Goal: Information Seeking & Learning: Learn about a topic

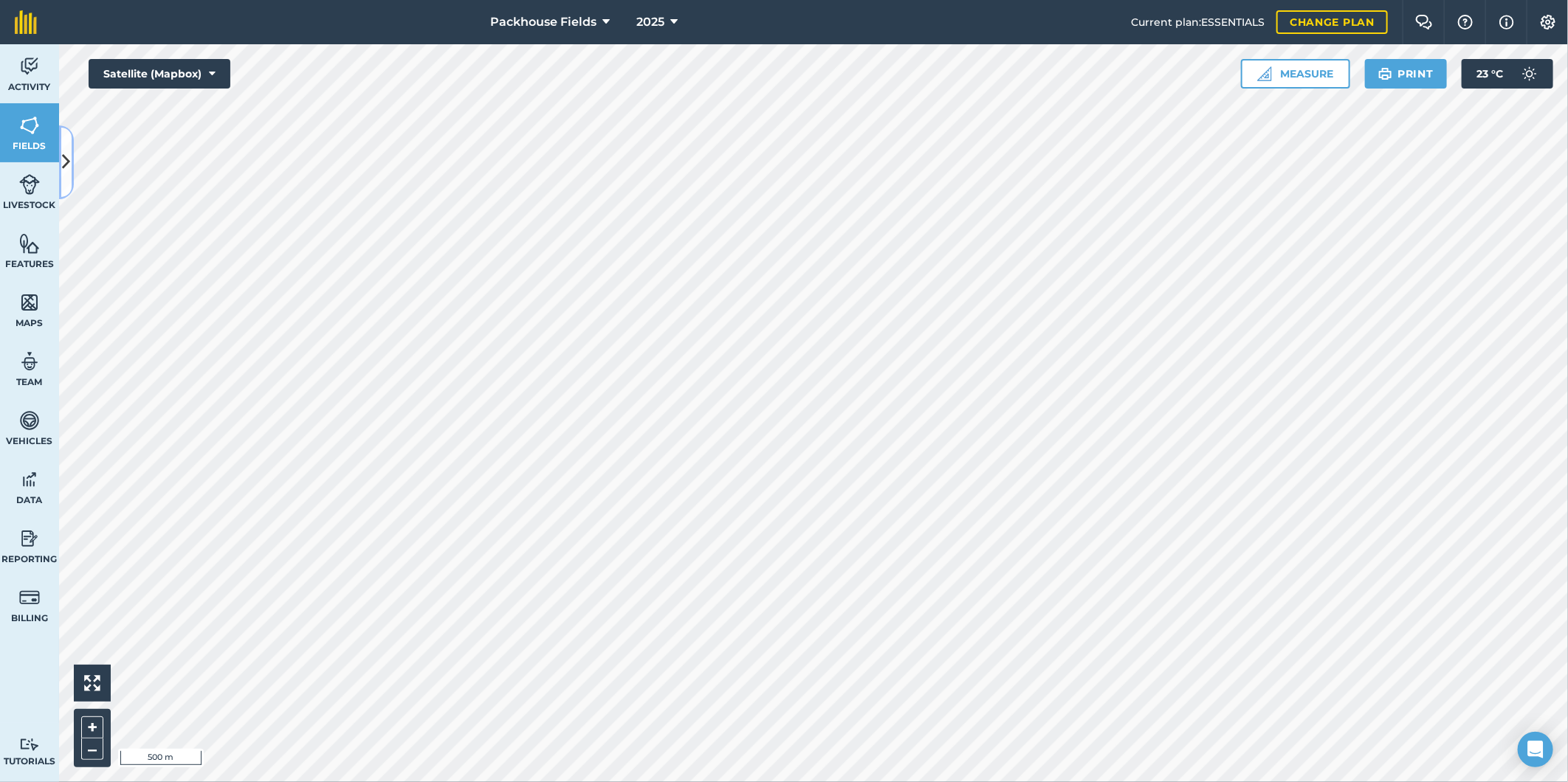
click at [64, 162] on icon at bounding box center [67, 162] width 8 height 26
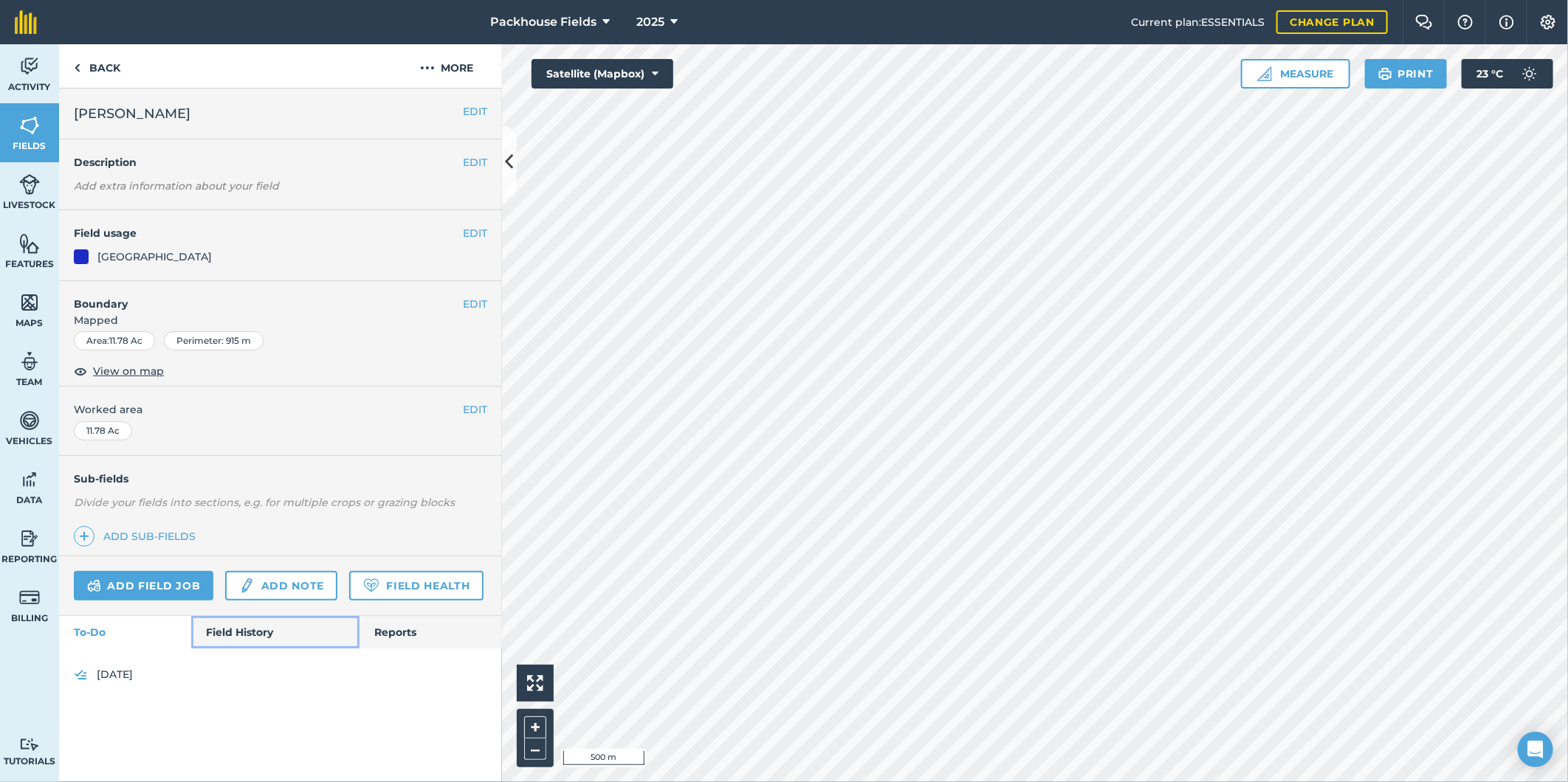
click at [233, 636] on link "Field History" at bounding box center [275, 632] width 168 height 33
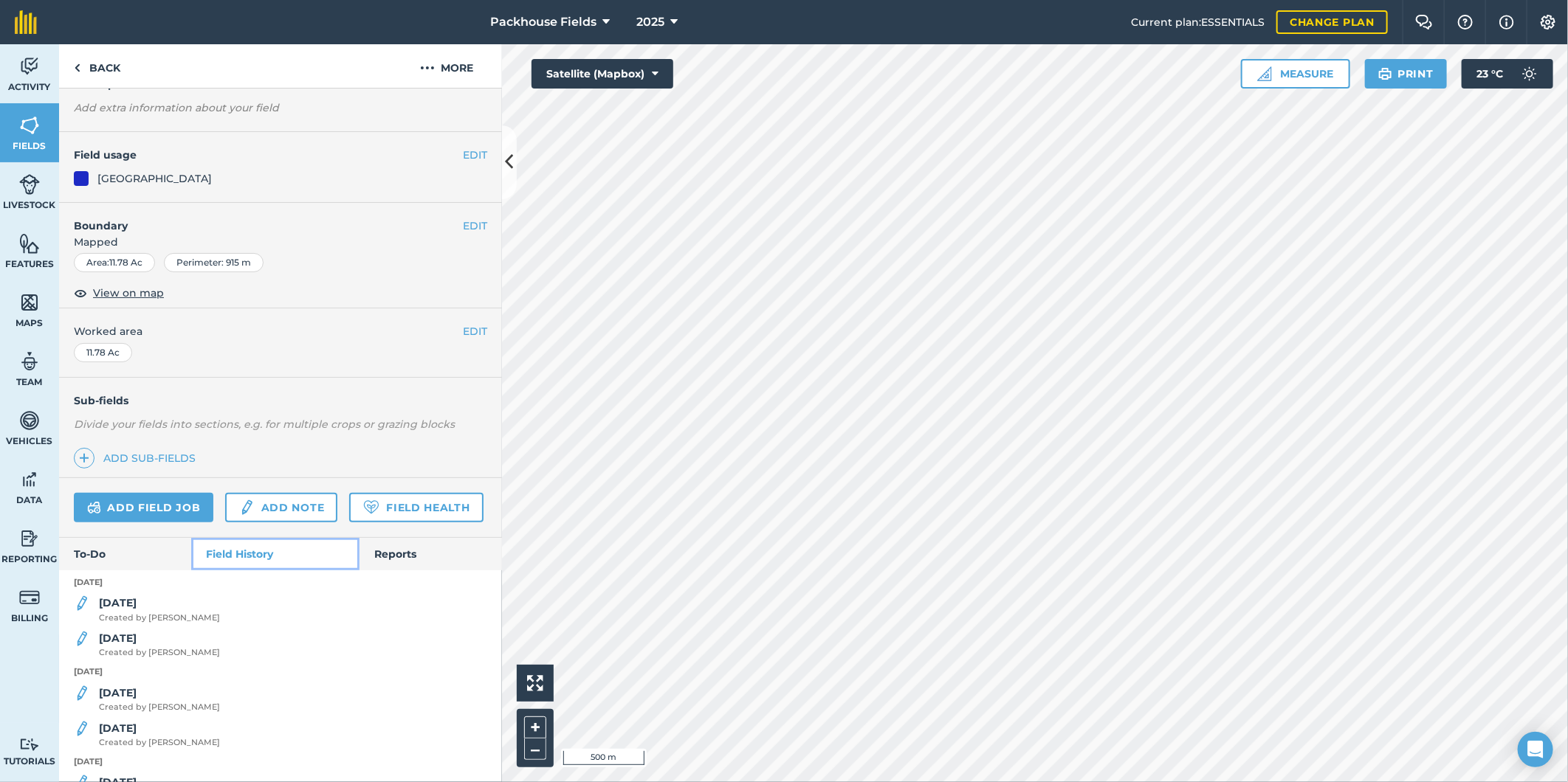
scroll to position [82, 0]
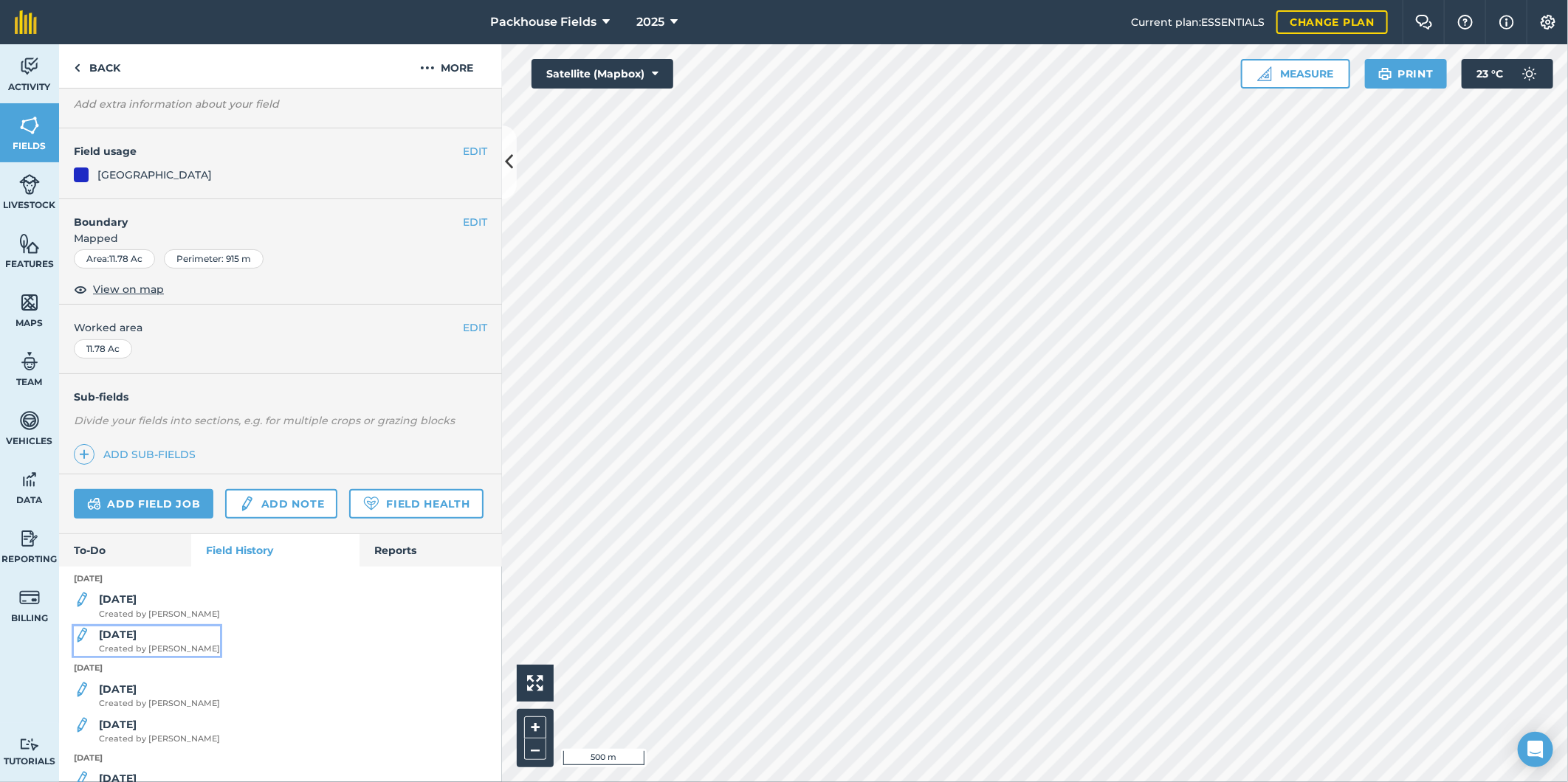
click at [147, 656] on div "[DATE] Created by [PERSON_NAME]" at bounding box center [159, 641] width 121 height 29
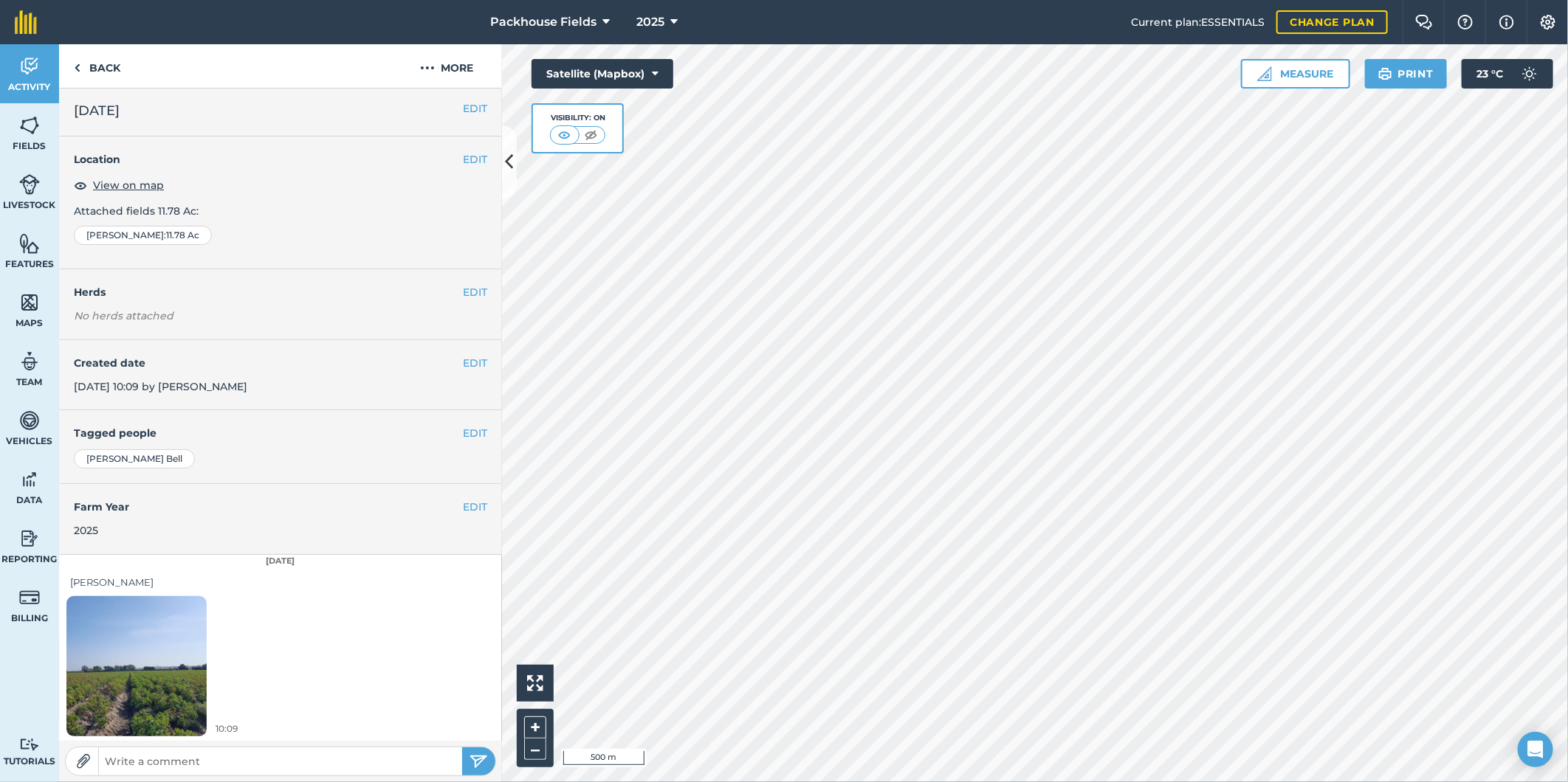
scroll to position [4, 0]
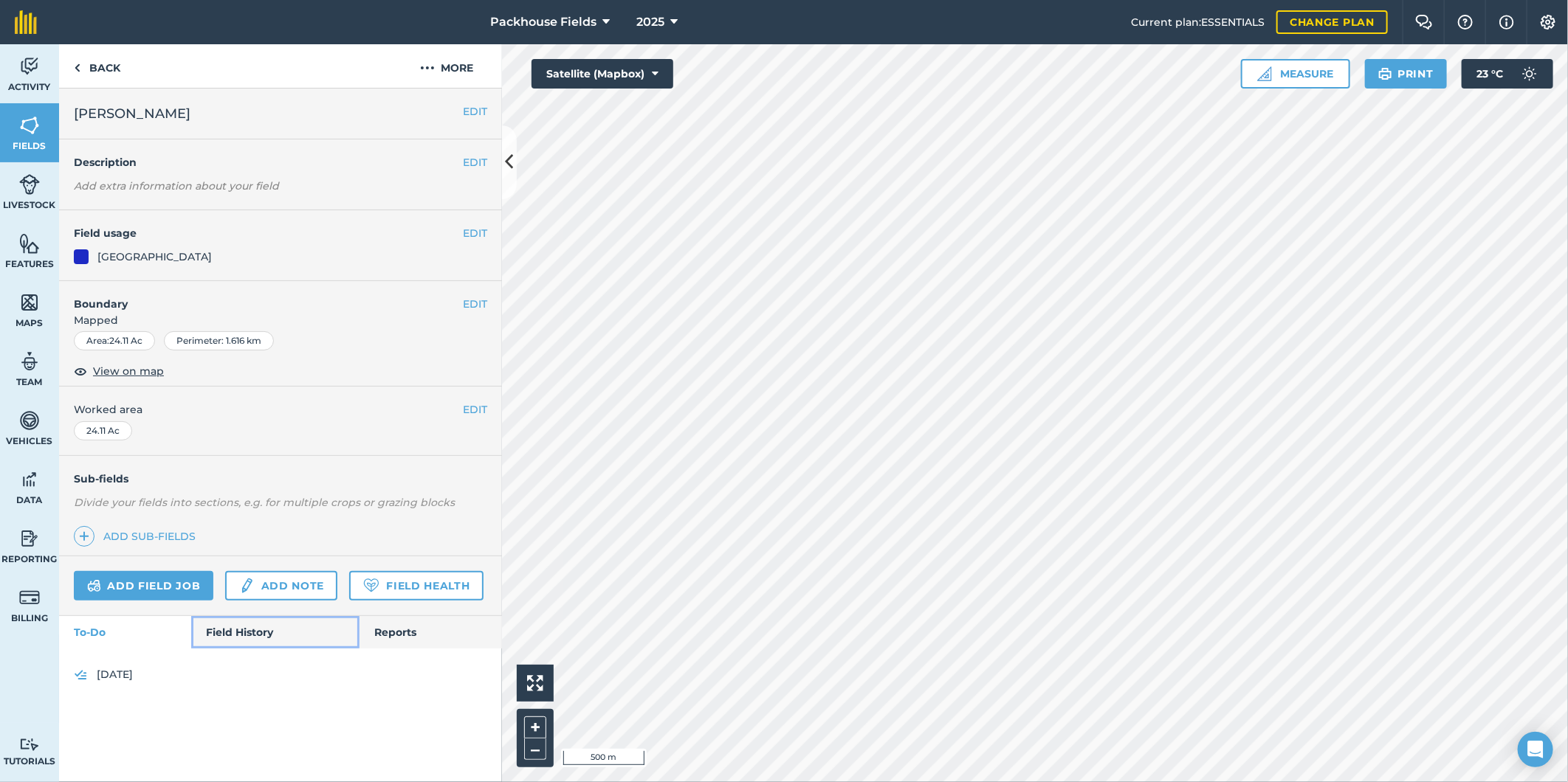
click at [244, 630] on link "Field History" at bounding box center [275, 632] width 168 height 33
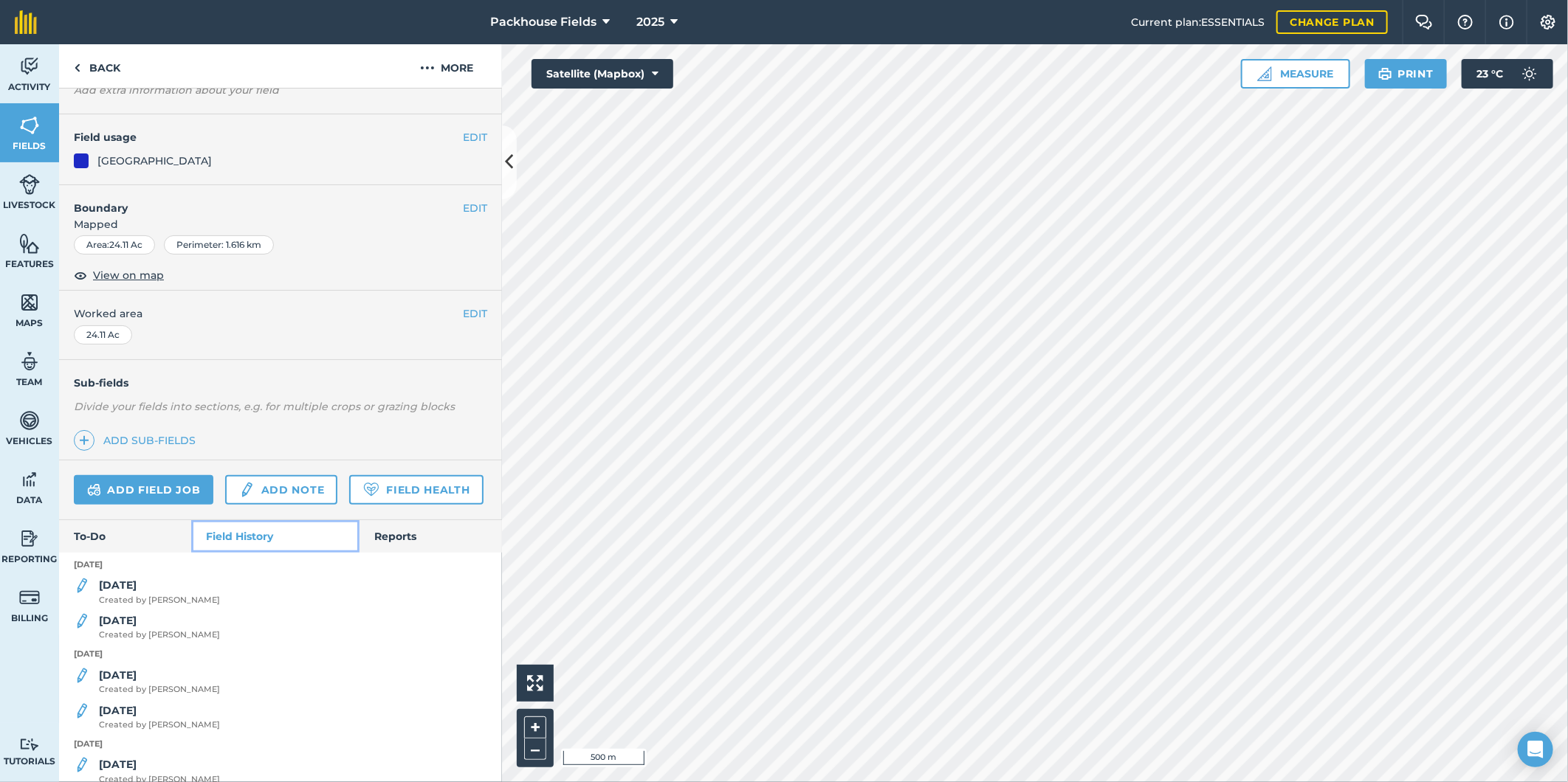
scroll to position [109, 0]
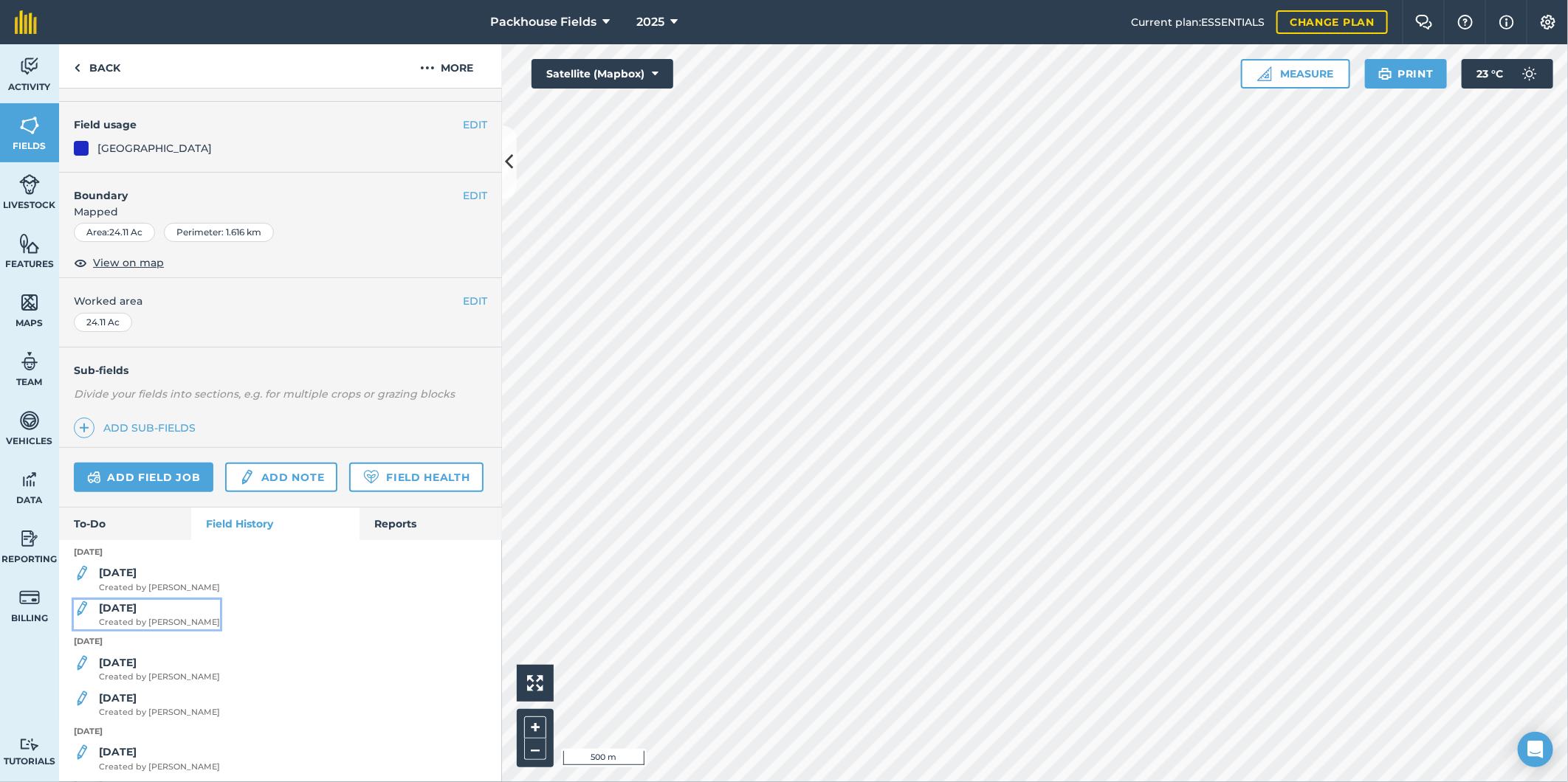
click at [152, 630] on span "Created by [PERSON_NAME]" at bounding box center [159, 623] width 121 height 13
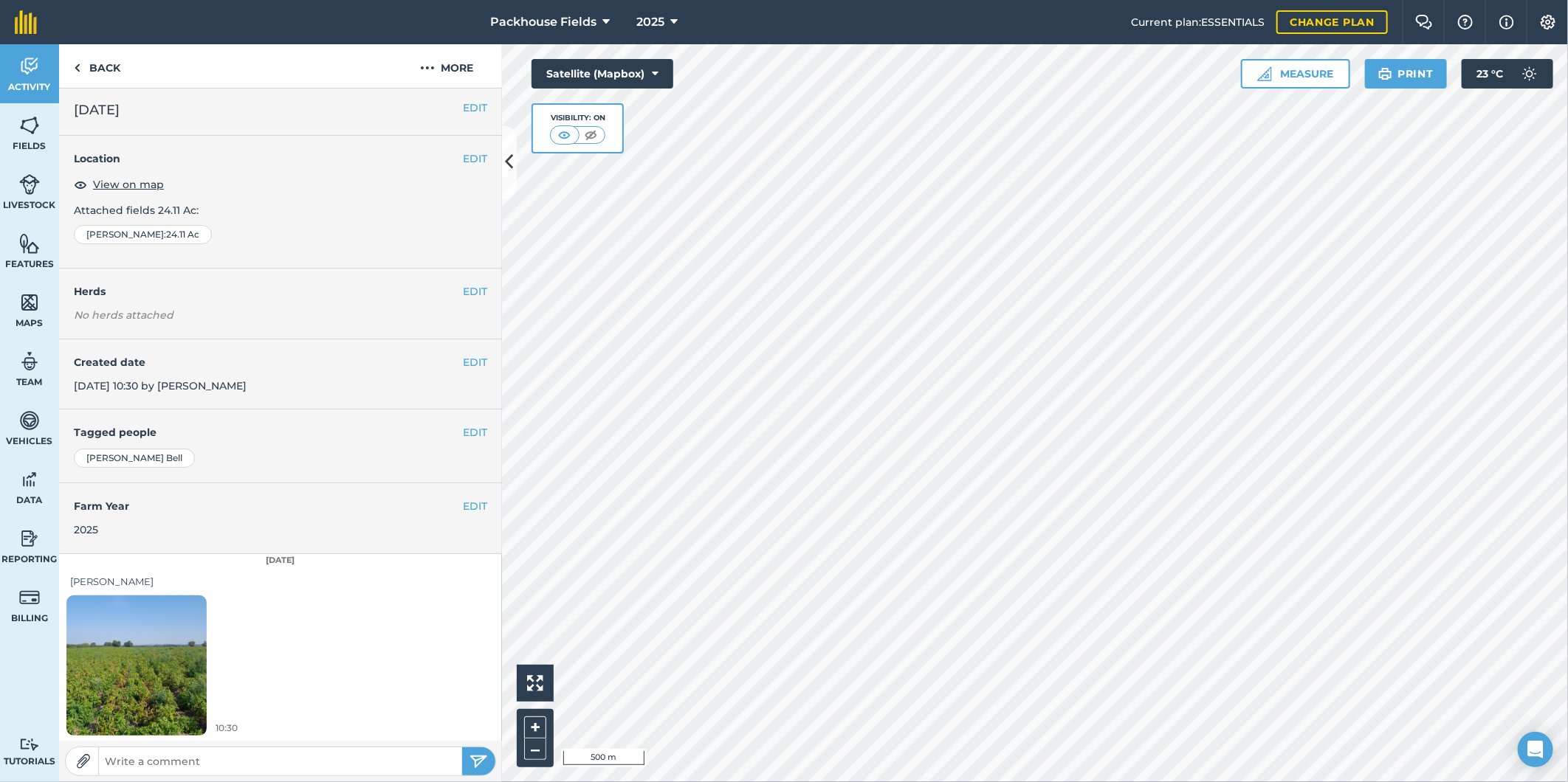
scroll to position [4, 0]
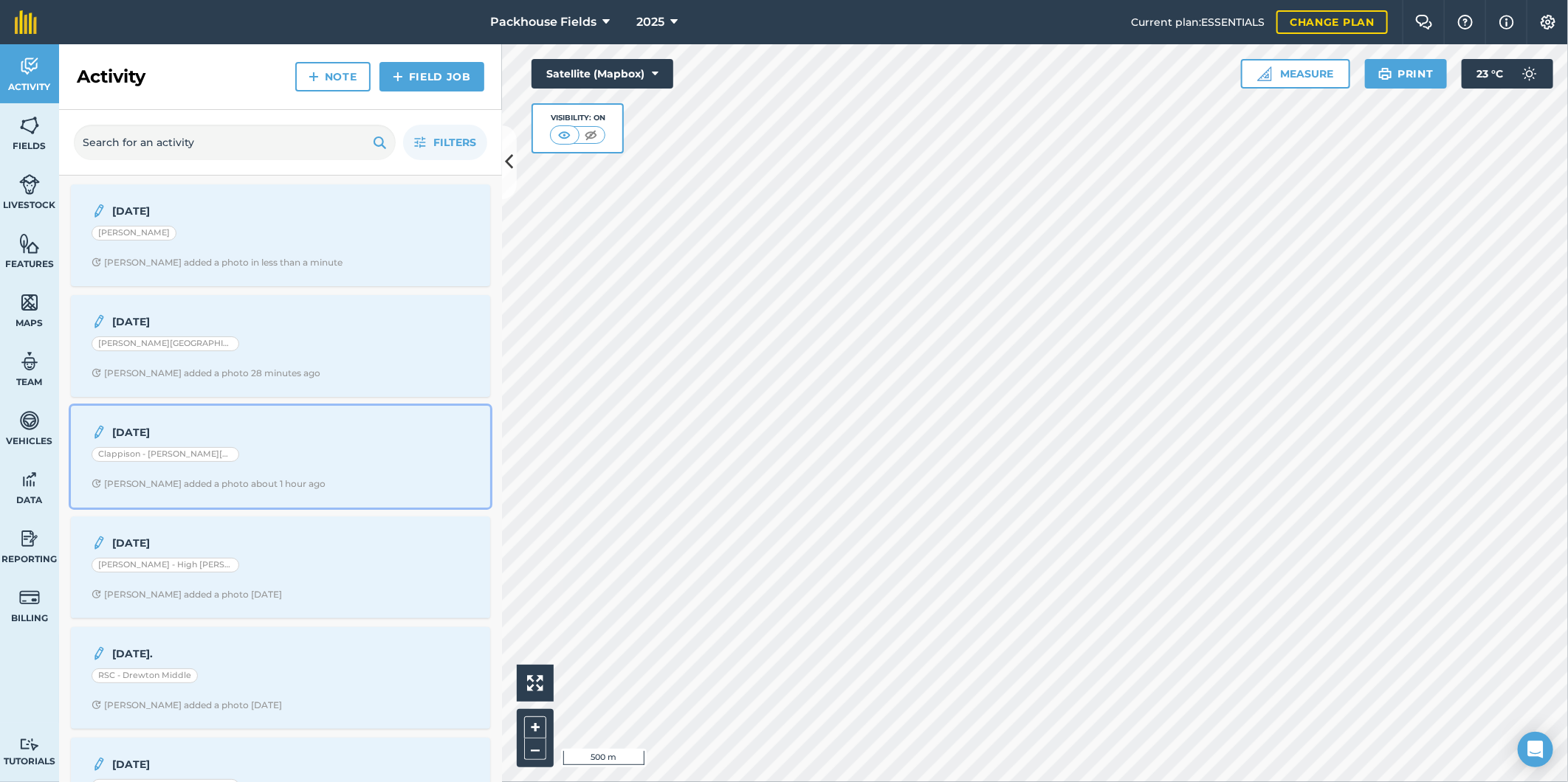
click at [326, 433] on strong "[DATE]" at bounding box center [229, 432] width 234 height 16
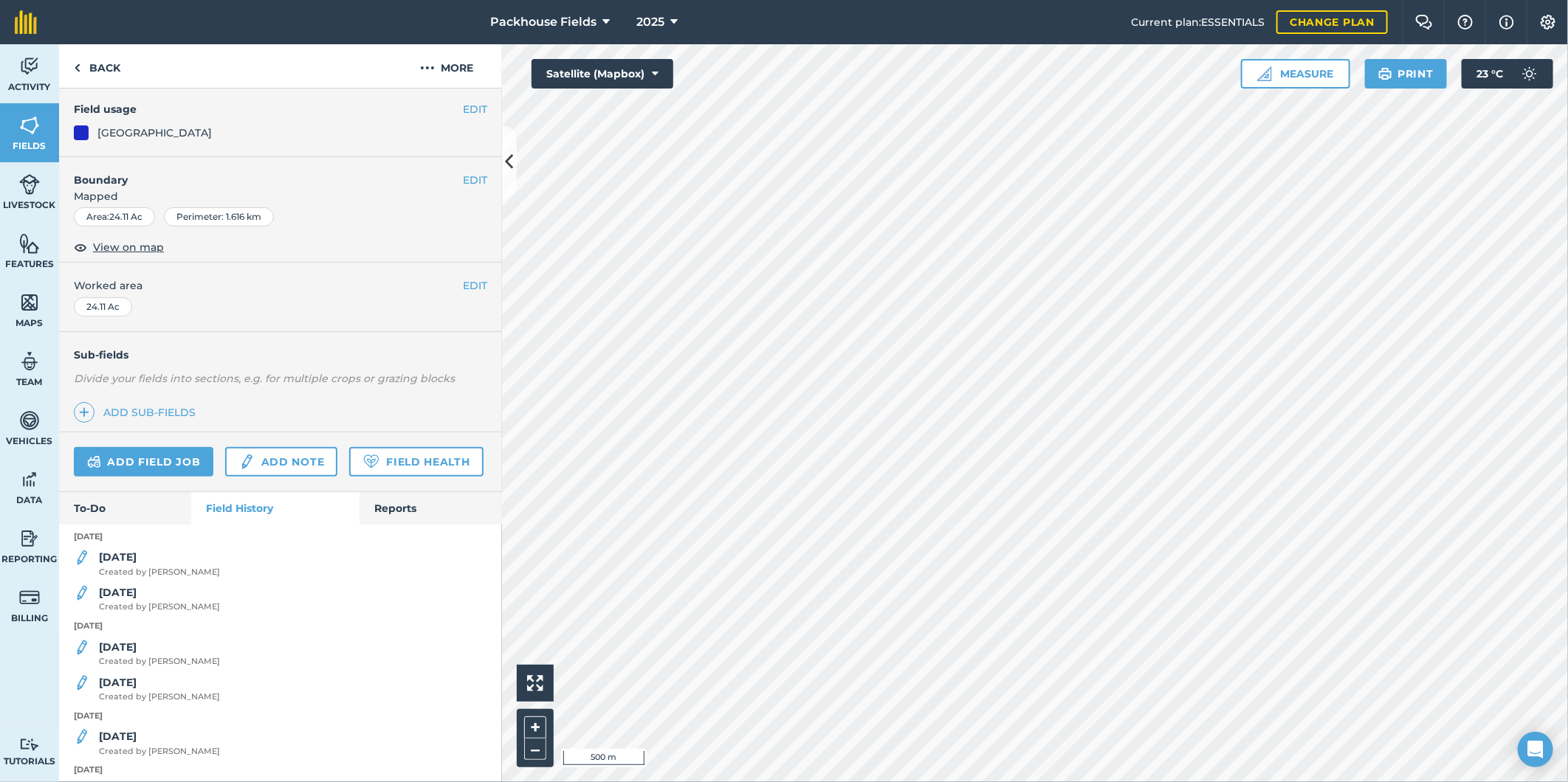
scroll to position [136, 0]
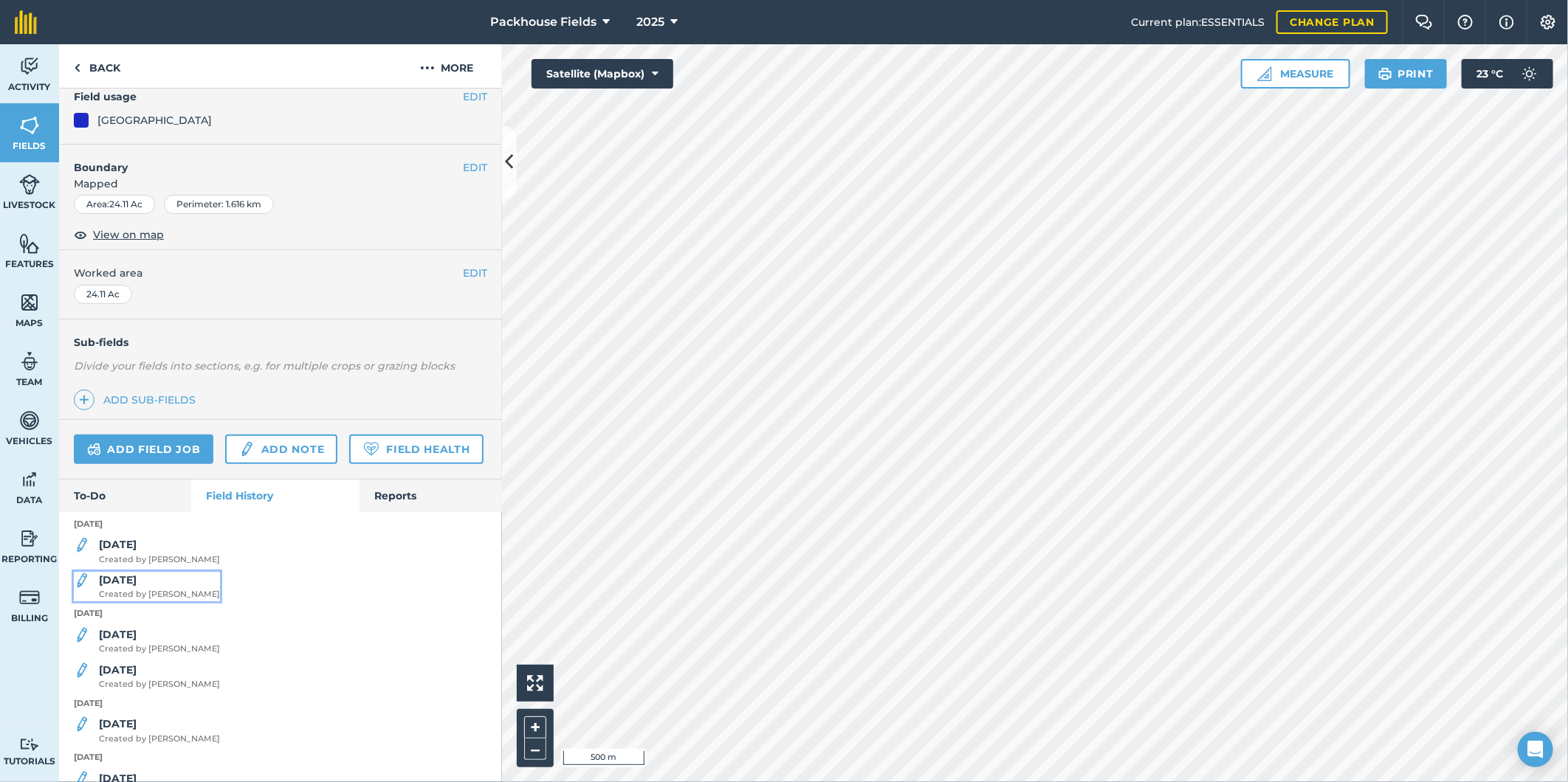
click at [164, 601] on span "Created by [PERSON_NAME]" at bounding box center [159, 595] width 121 height 13
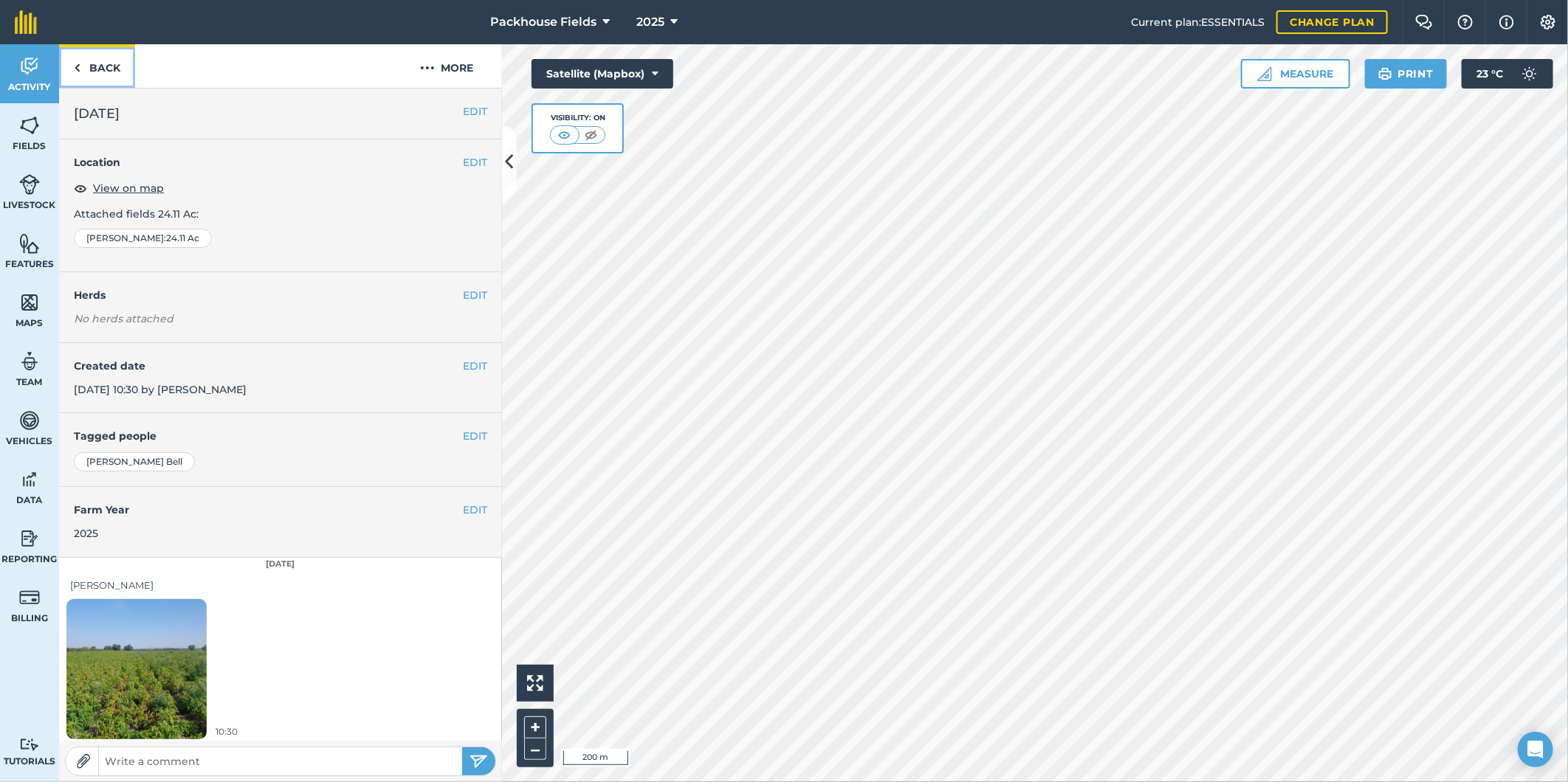
click at [101, 72] on link "Back" at bounding box center [97, 66] width 76 height 44
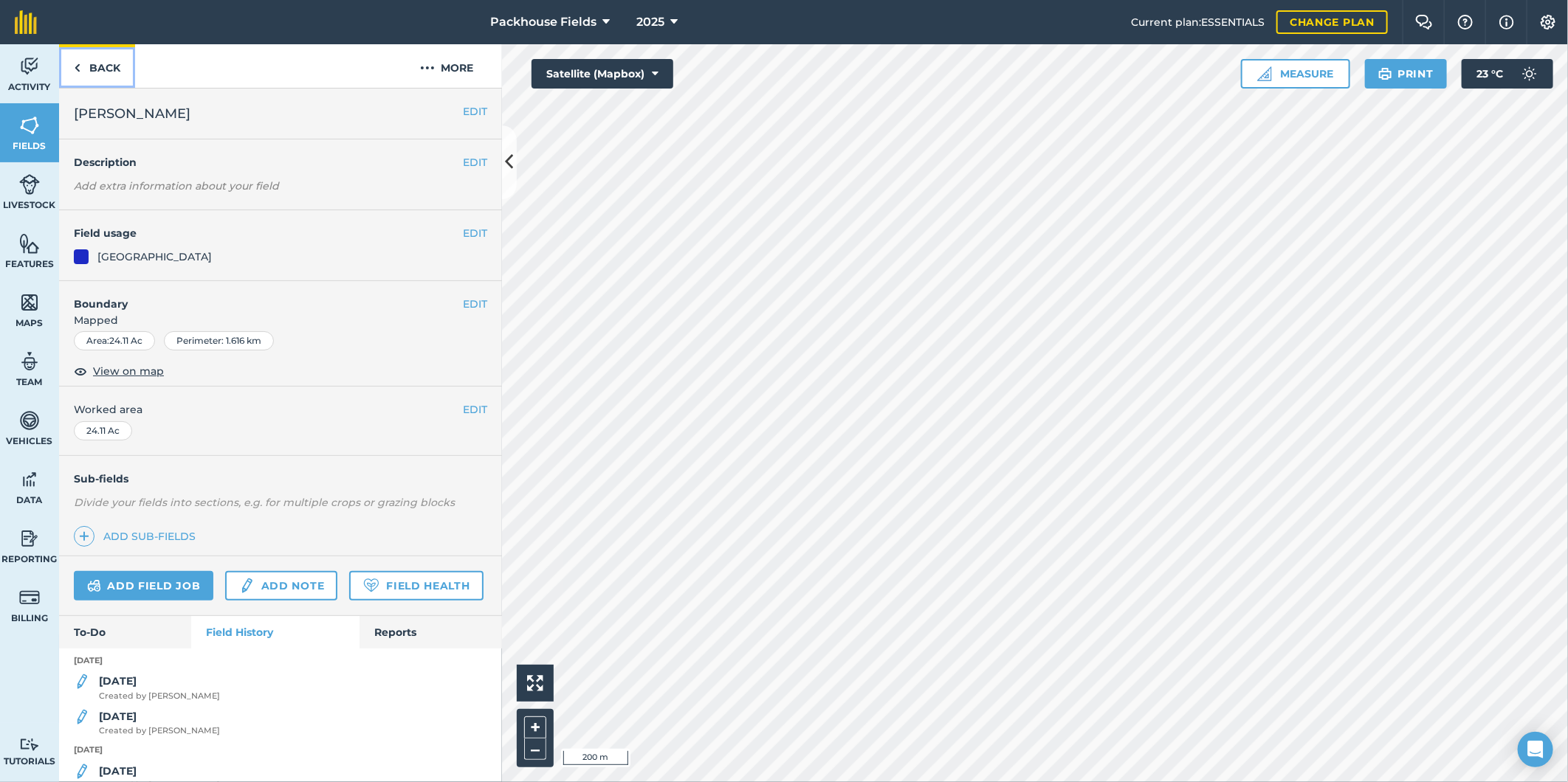
click at [100, 70] on link "Back" at bounding box center [97, 66] width 76 height 44
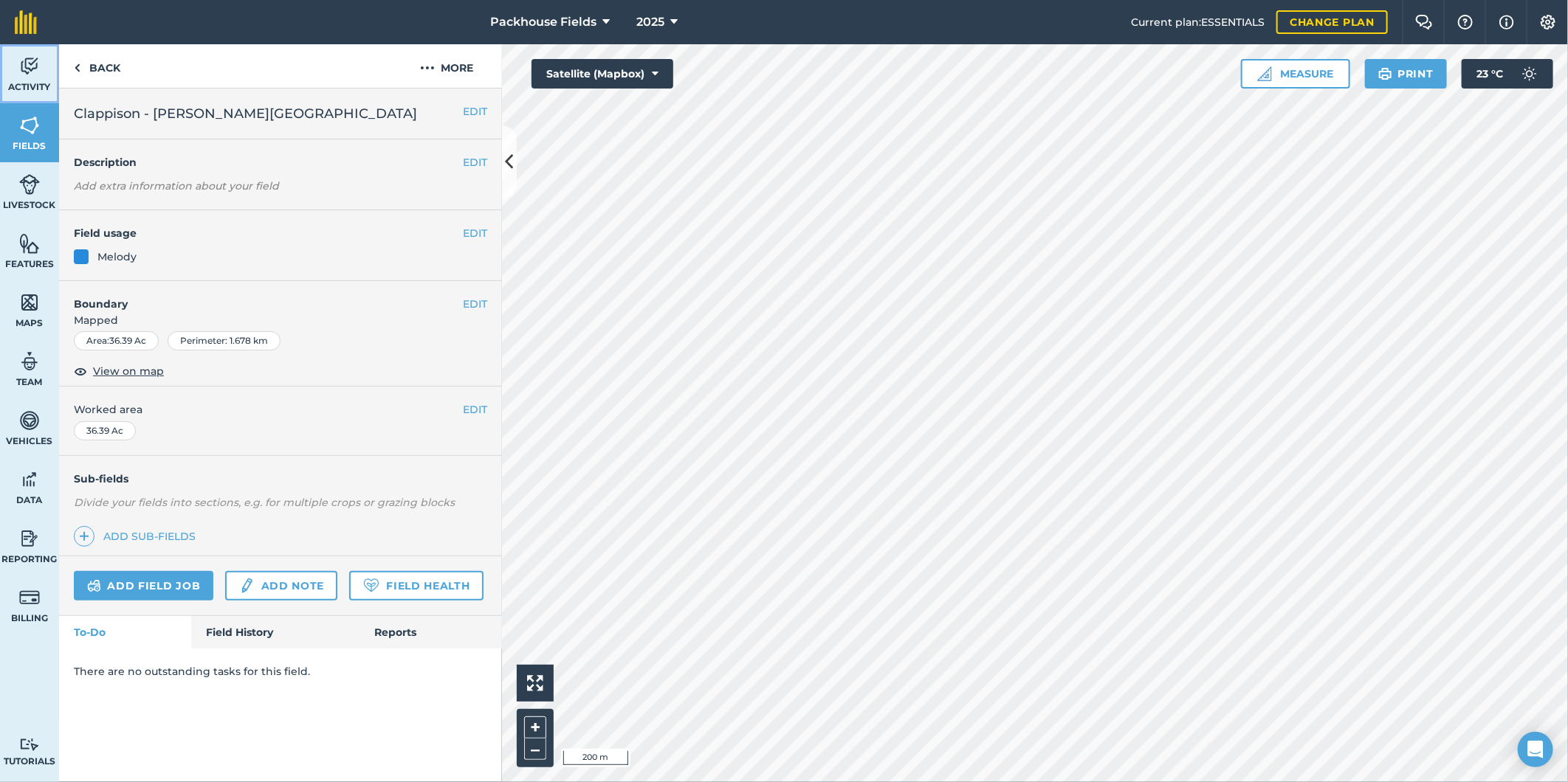
click at [29, 61] on img at bounding box center [29, 66] width 21 height 22
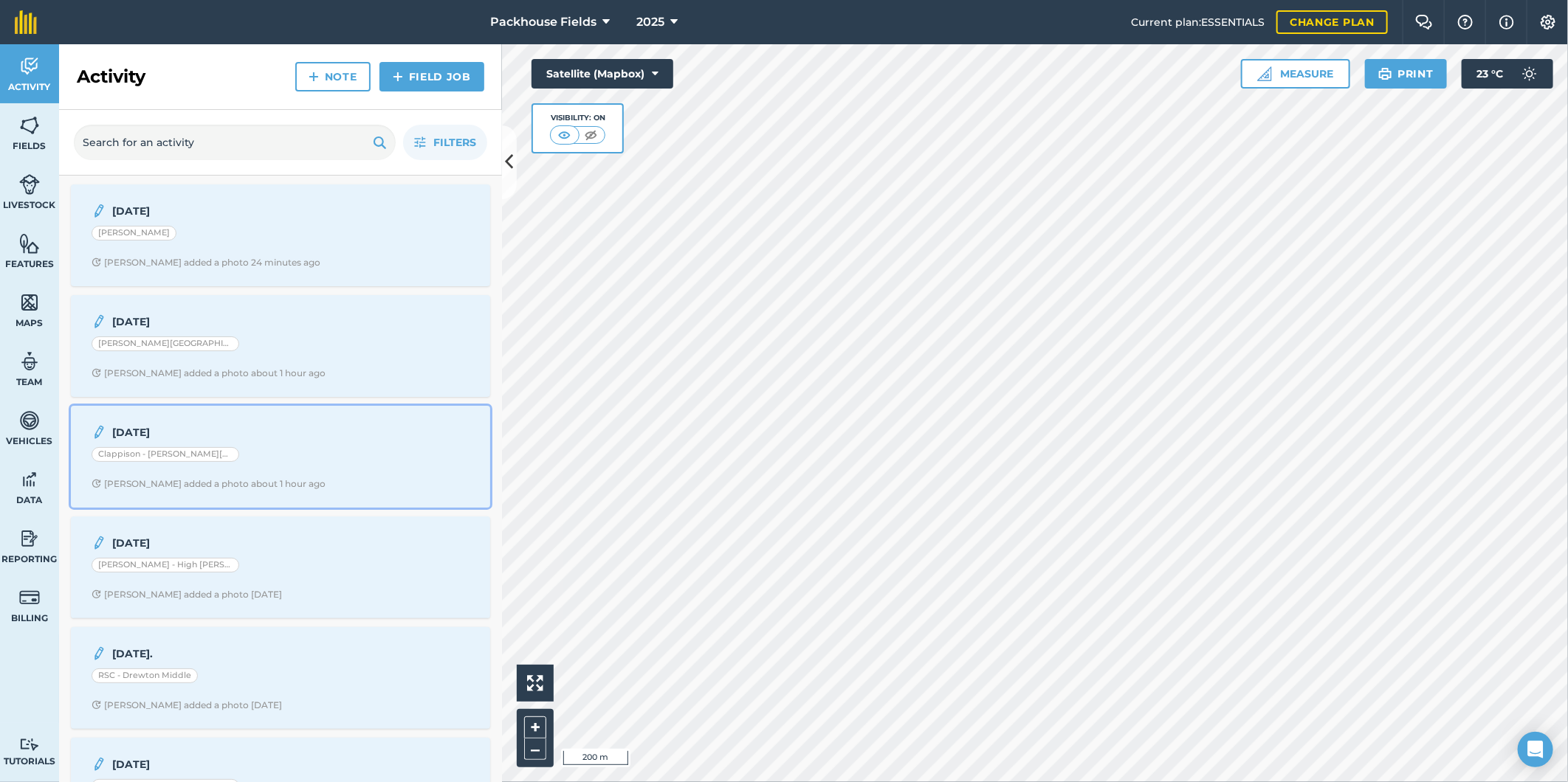
click at [276, 436] on strong "[DATE]" at bounding box center [229, 432] width 234 height 16
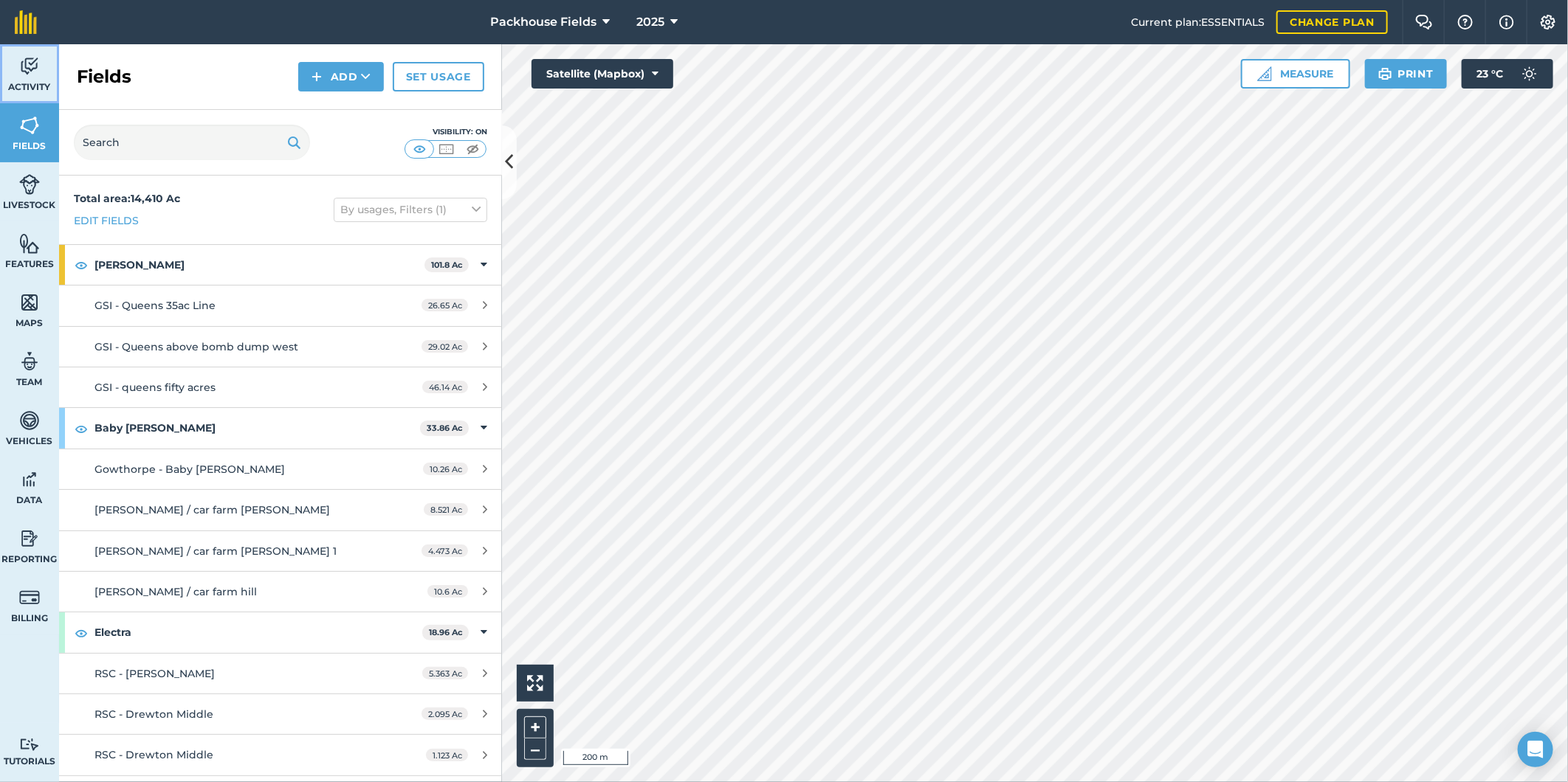
click at [34, 76] on img at bounding box center [29, 66] width 21 height 22
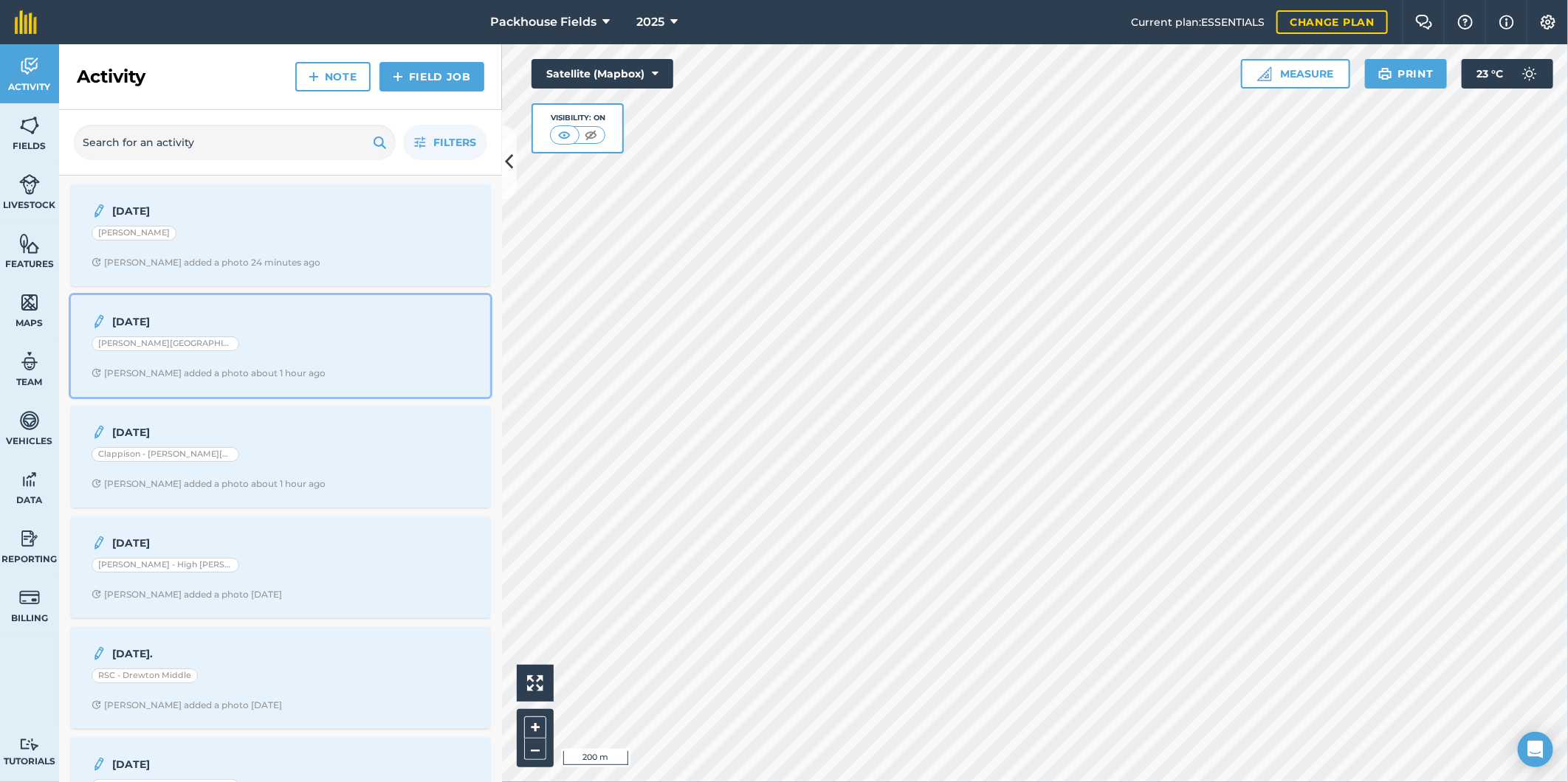
click at [237, 348] on div "[PERSON_NAME][GEOGRAPHIC_DATA]" at bounding box center [280, 346] width 378 height 19
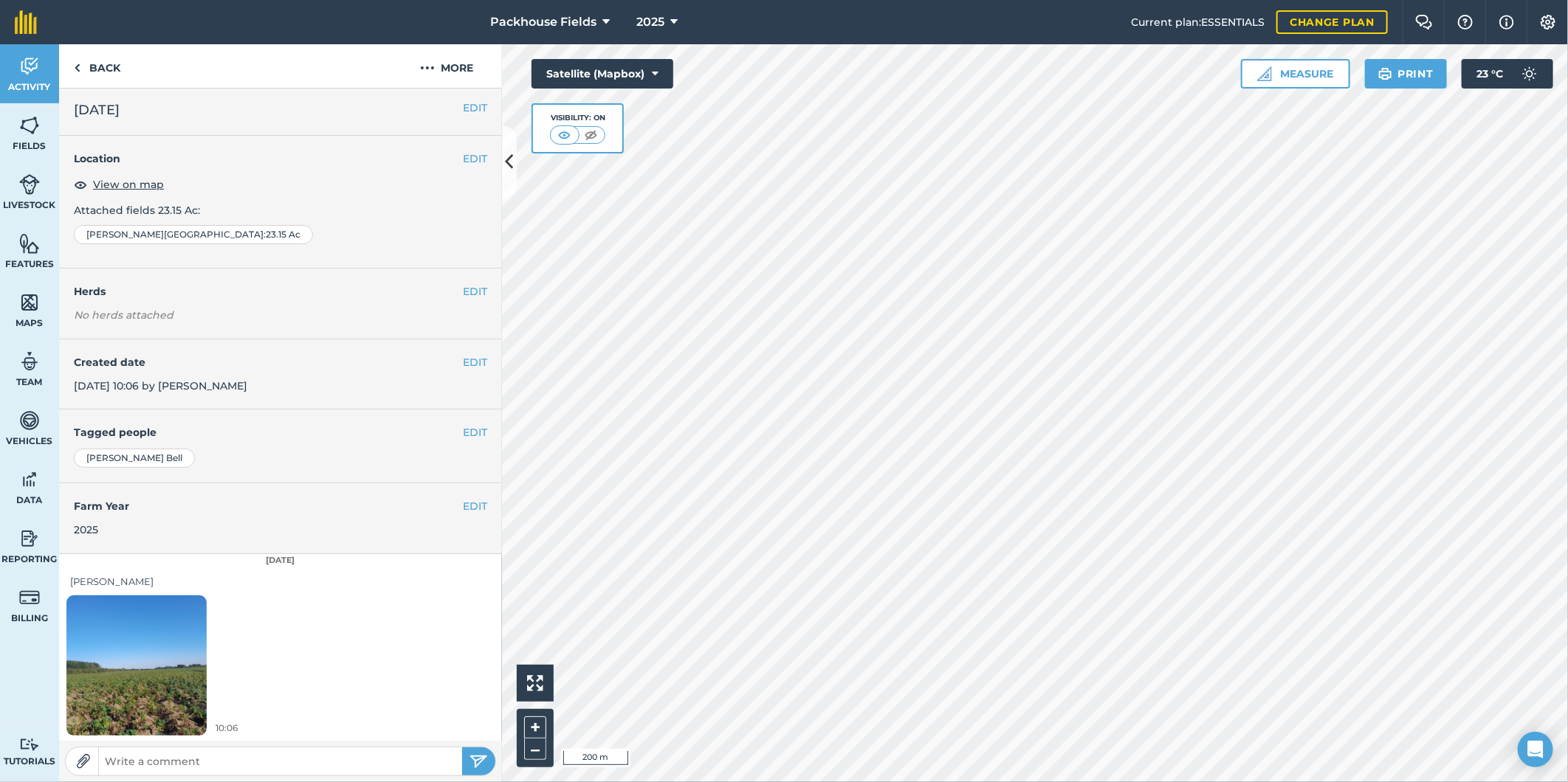
scroll to position [4, 0]
click at [144, 645] on img at bounding box center [136, 664] width 141 height 187
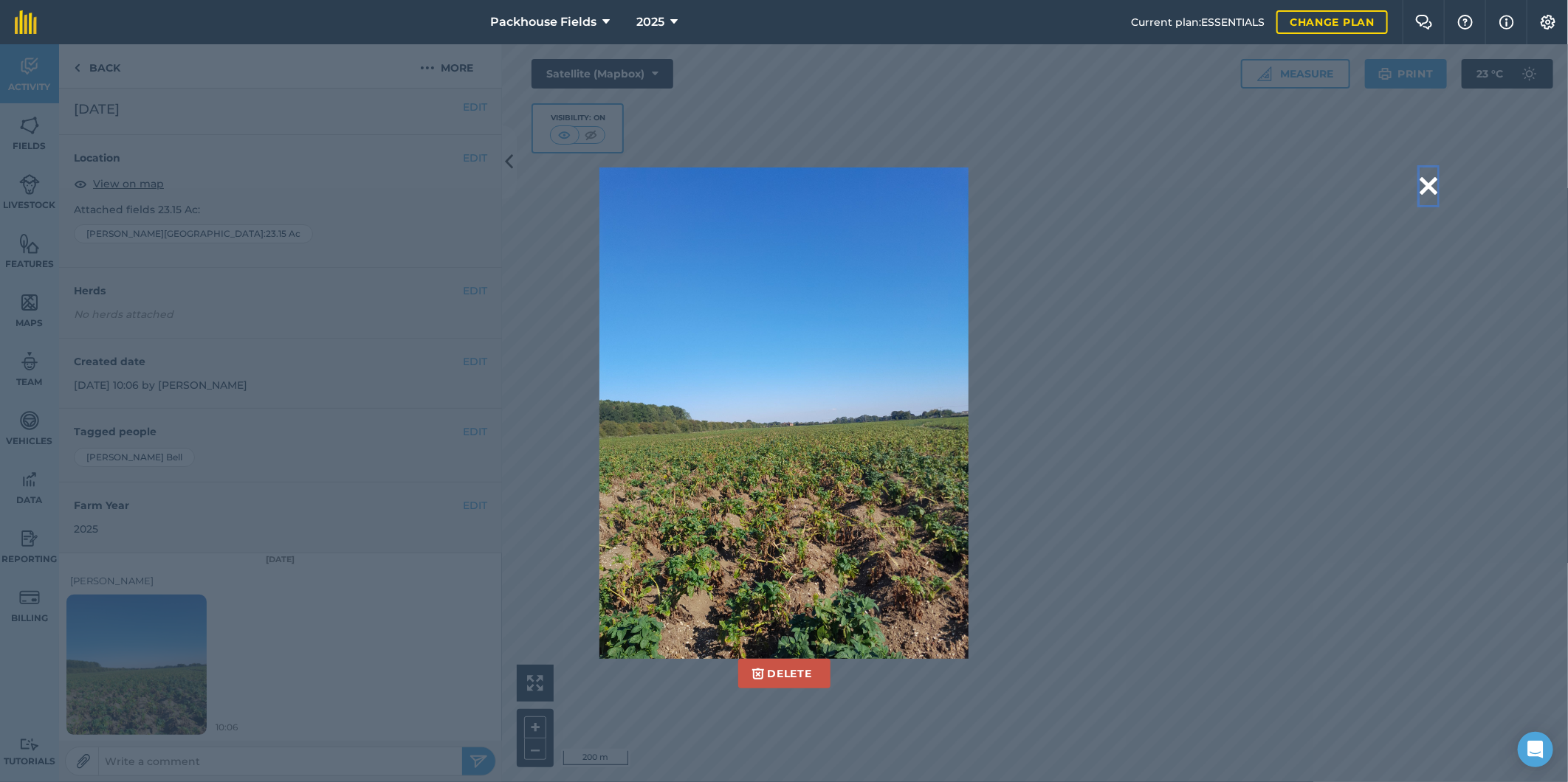
click at [1427, 182] on button at bounding box center [1428, 186] width 18 height 38
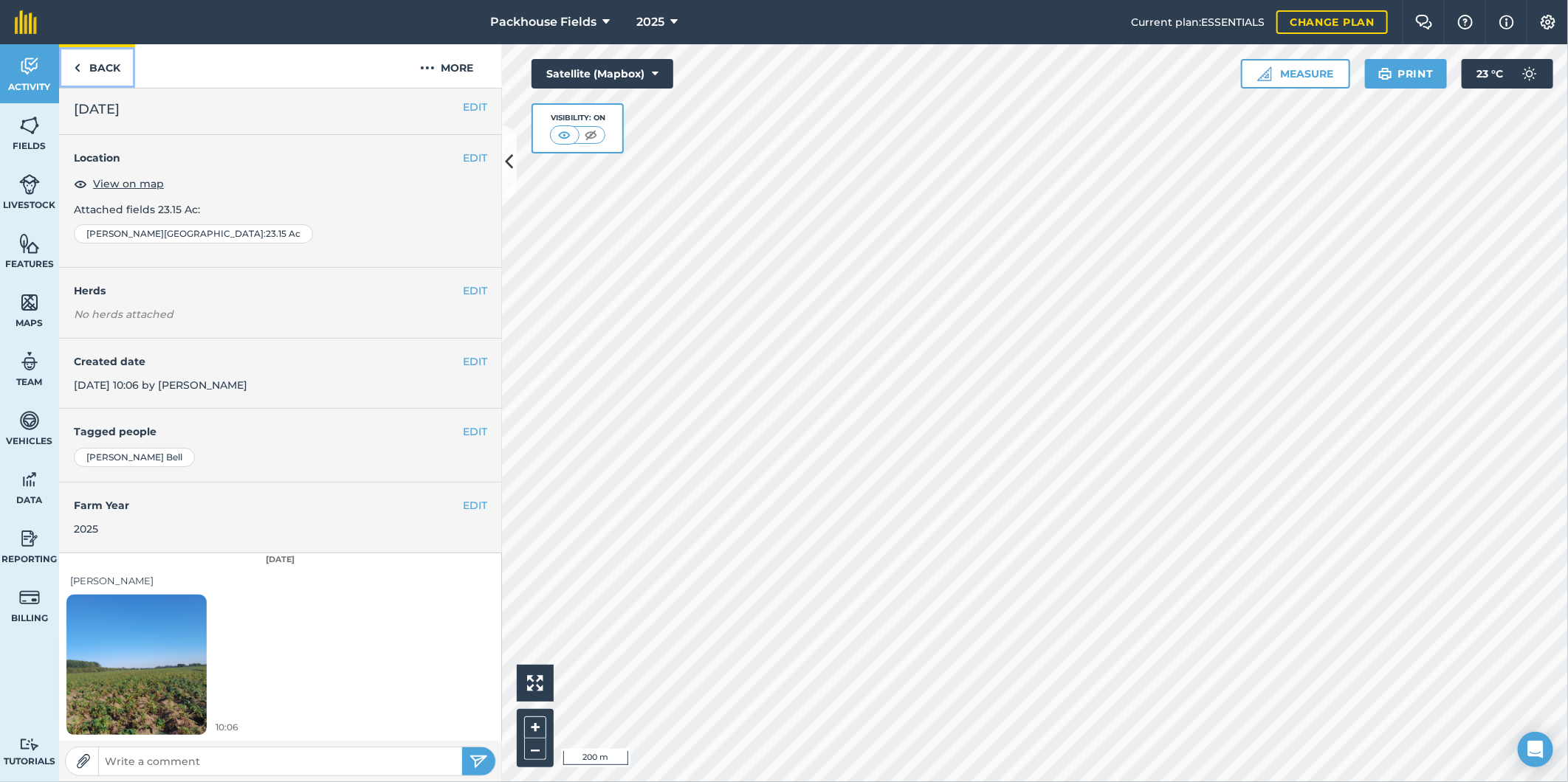
click at [96, 61] on link "Back" at bounding box center [97, 66] width 76 height 44
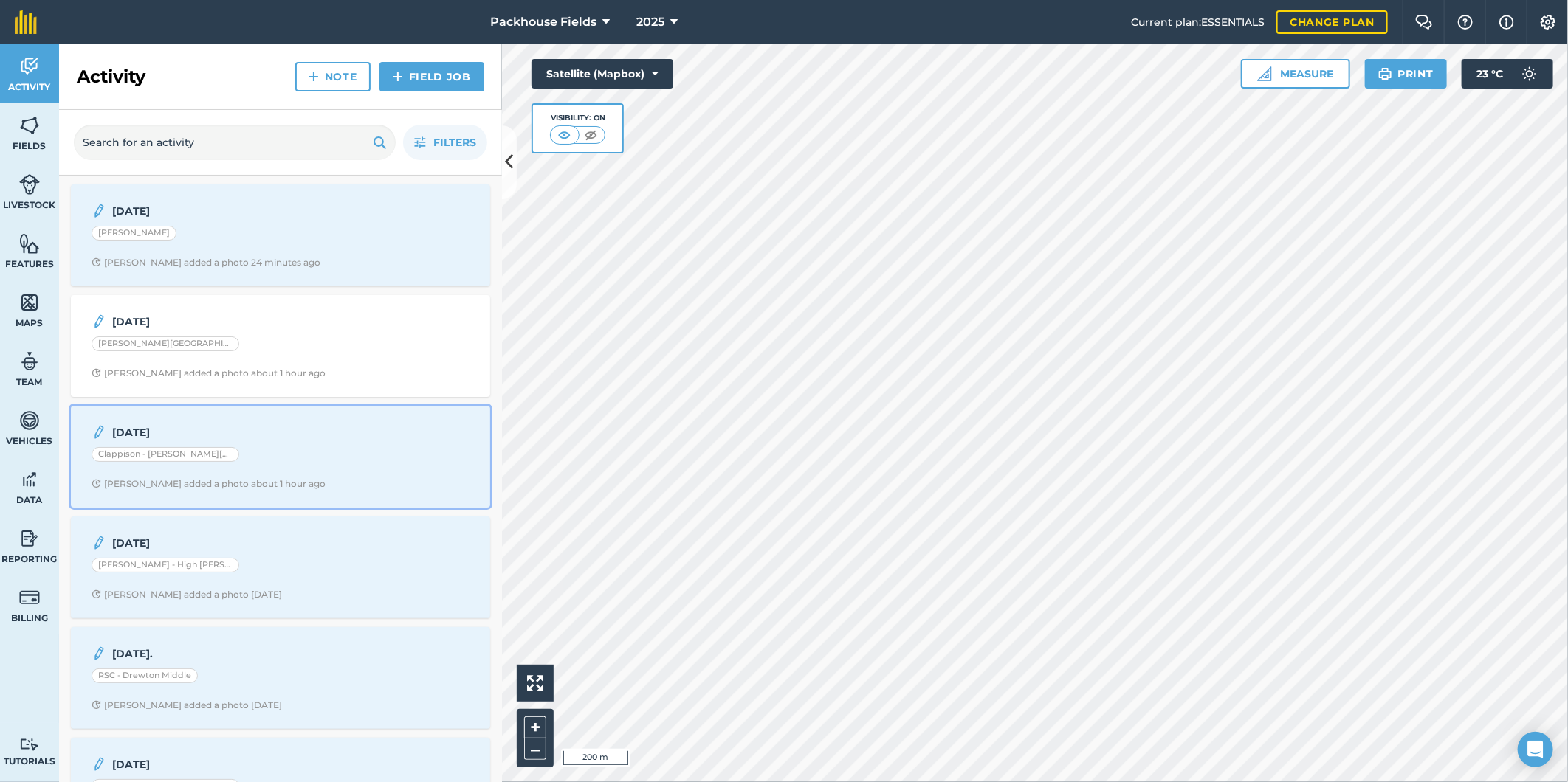
click at [243, 449] on div "Clappison - [PERSON_NAME][GEOGRAPHIC_DATA]" at bounding box center [280, 456] width 378 height 19
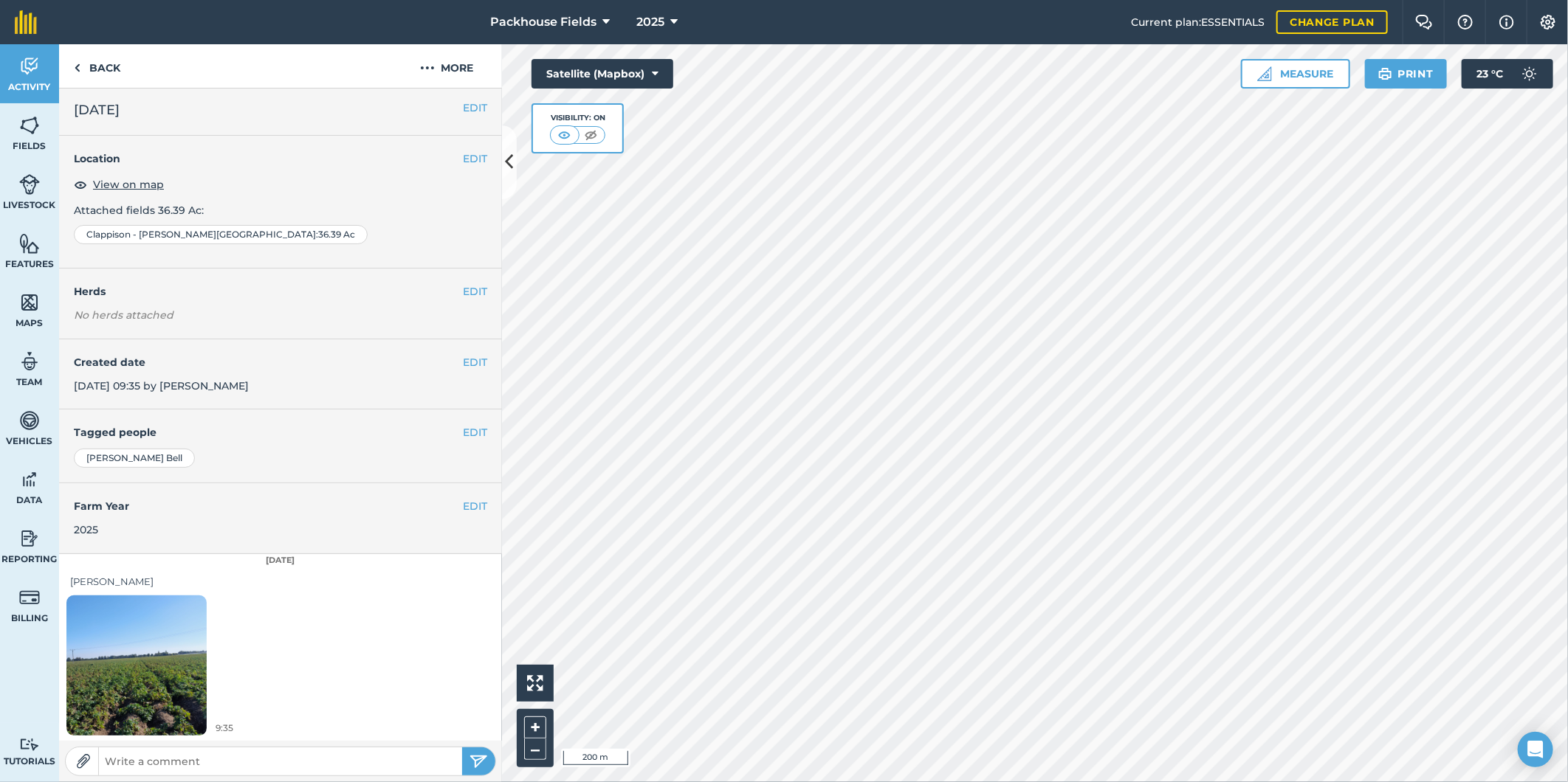
scroll to position [4, 0]
click at [152, 672] on img at bounding box center [136, 664] width 141 height 187
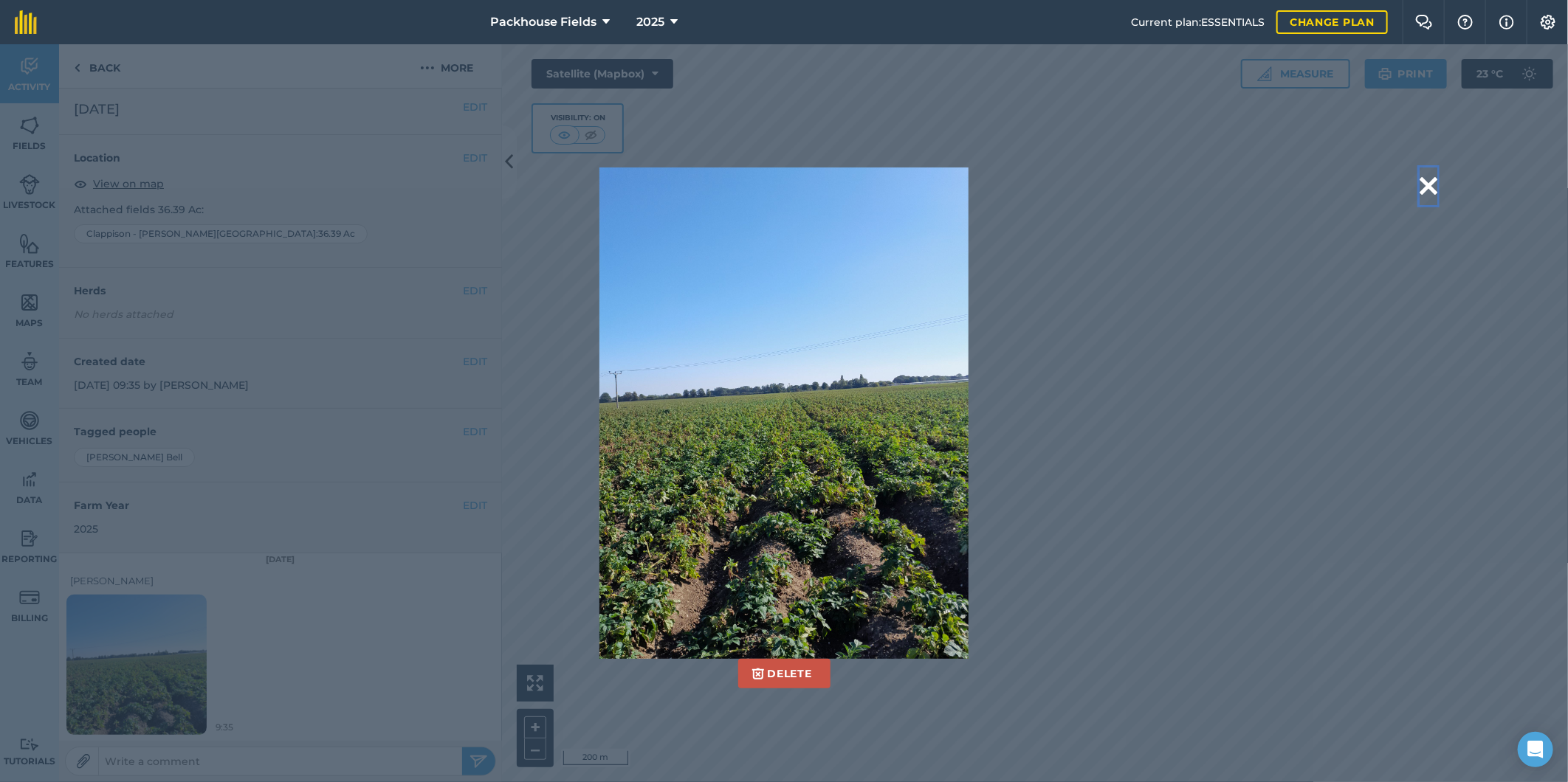
click at [1427, 177] on button at bounding box center [1428, 186] width 18 height 38
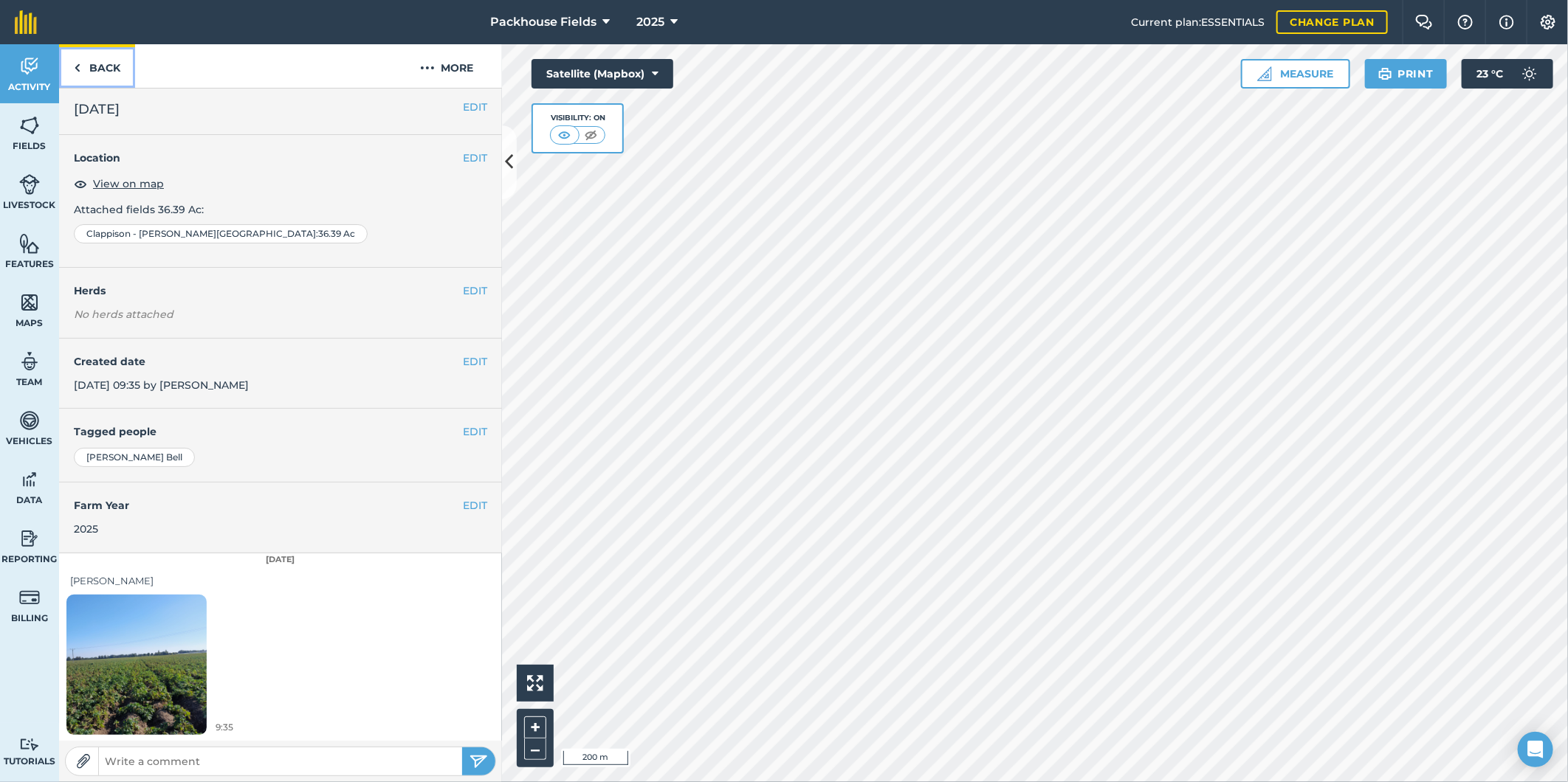
click at [75, 56] on link "Back" at bounding box center [97, 66] width 76 height 44
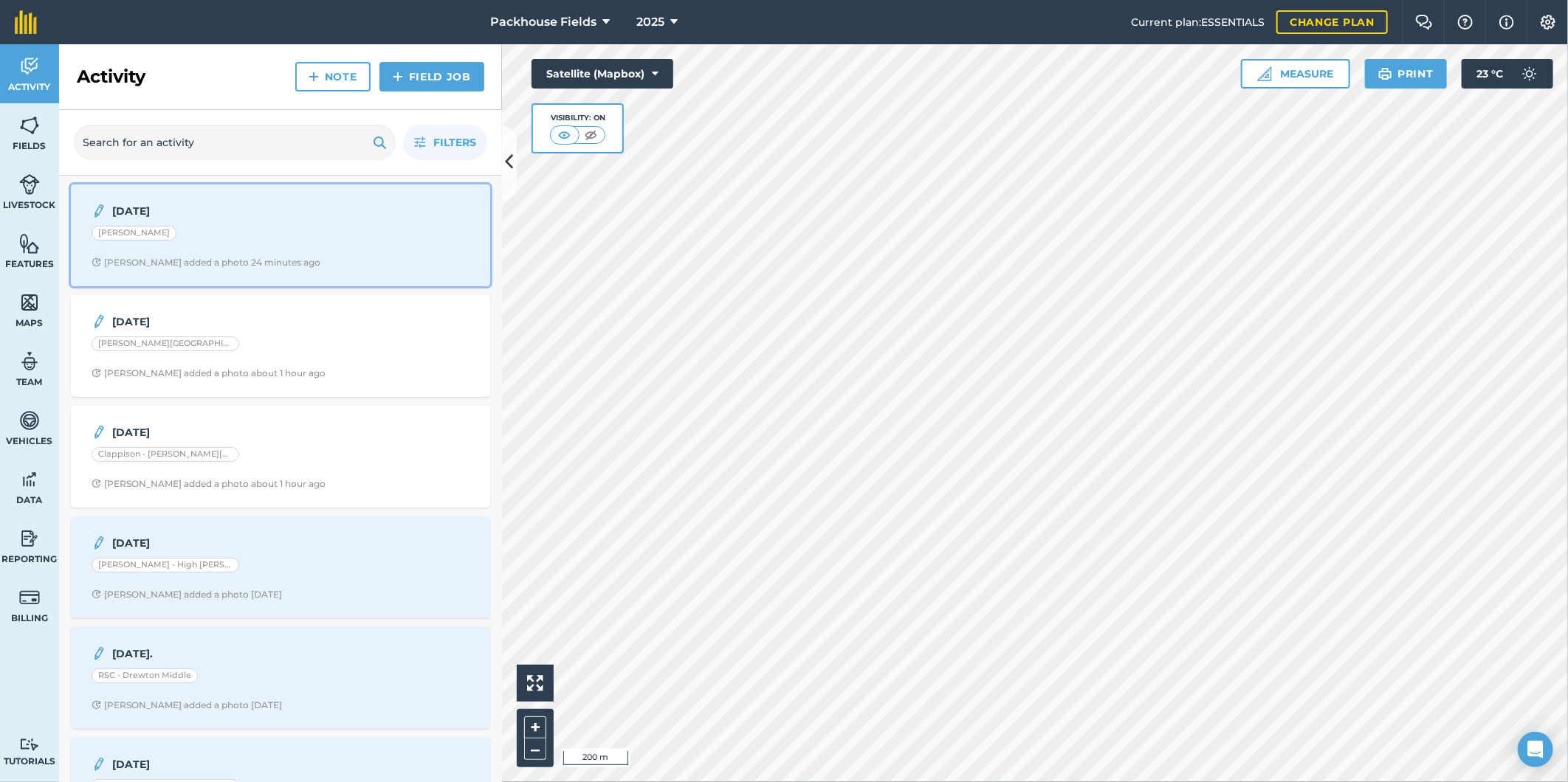
click at [212, 247] on div "[DATE] Rook - [PERSON_NAME] added a photo 24 minutes ago" at bounding box center [280, 236] width 402 height 84
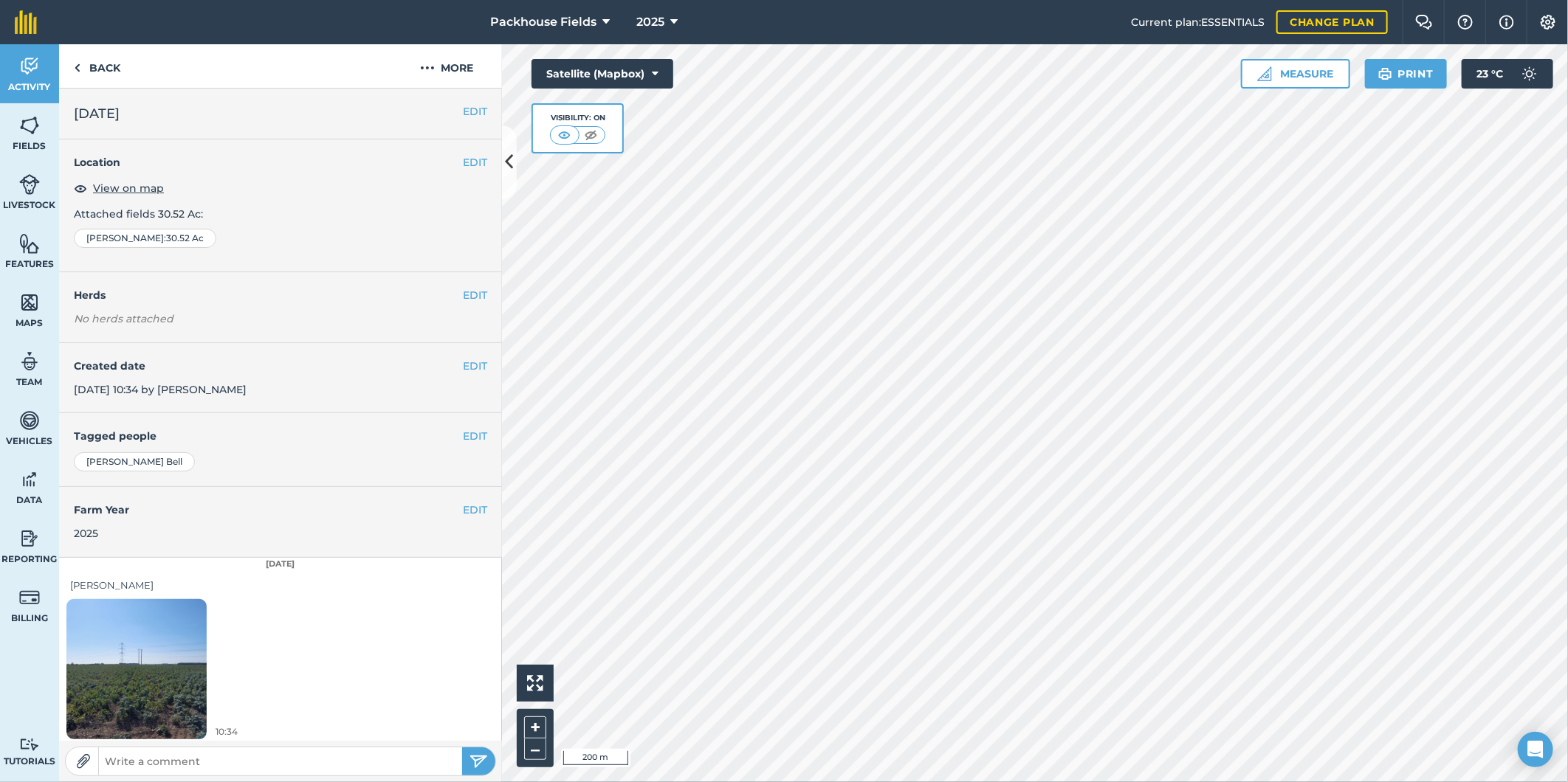
click at [136, 690] on img at bounding box center [136, 669] width 141 height 187
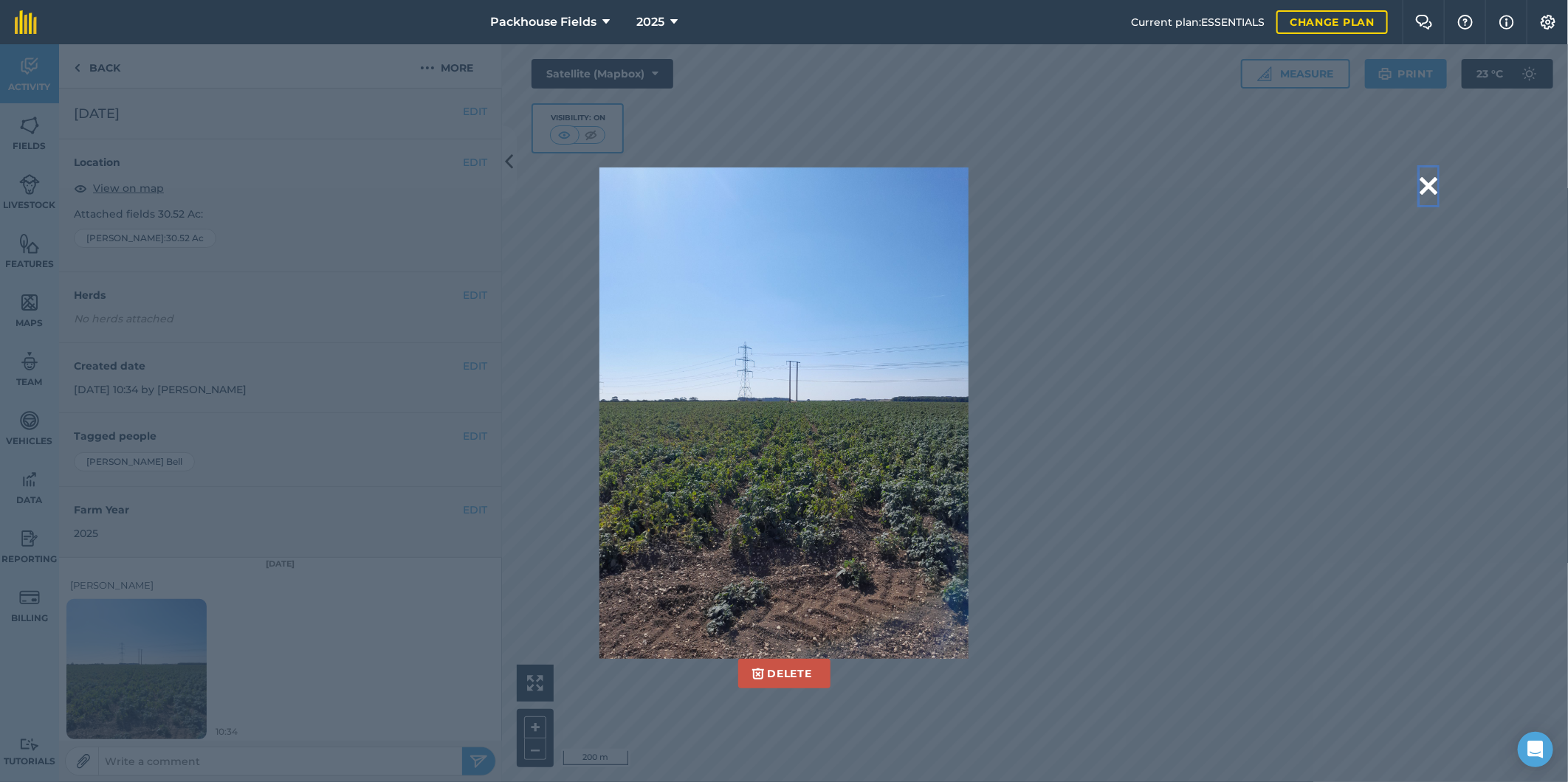
click at [1431, 189] on button at bounding box center [1428, 186] width 18 height 38
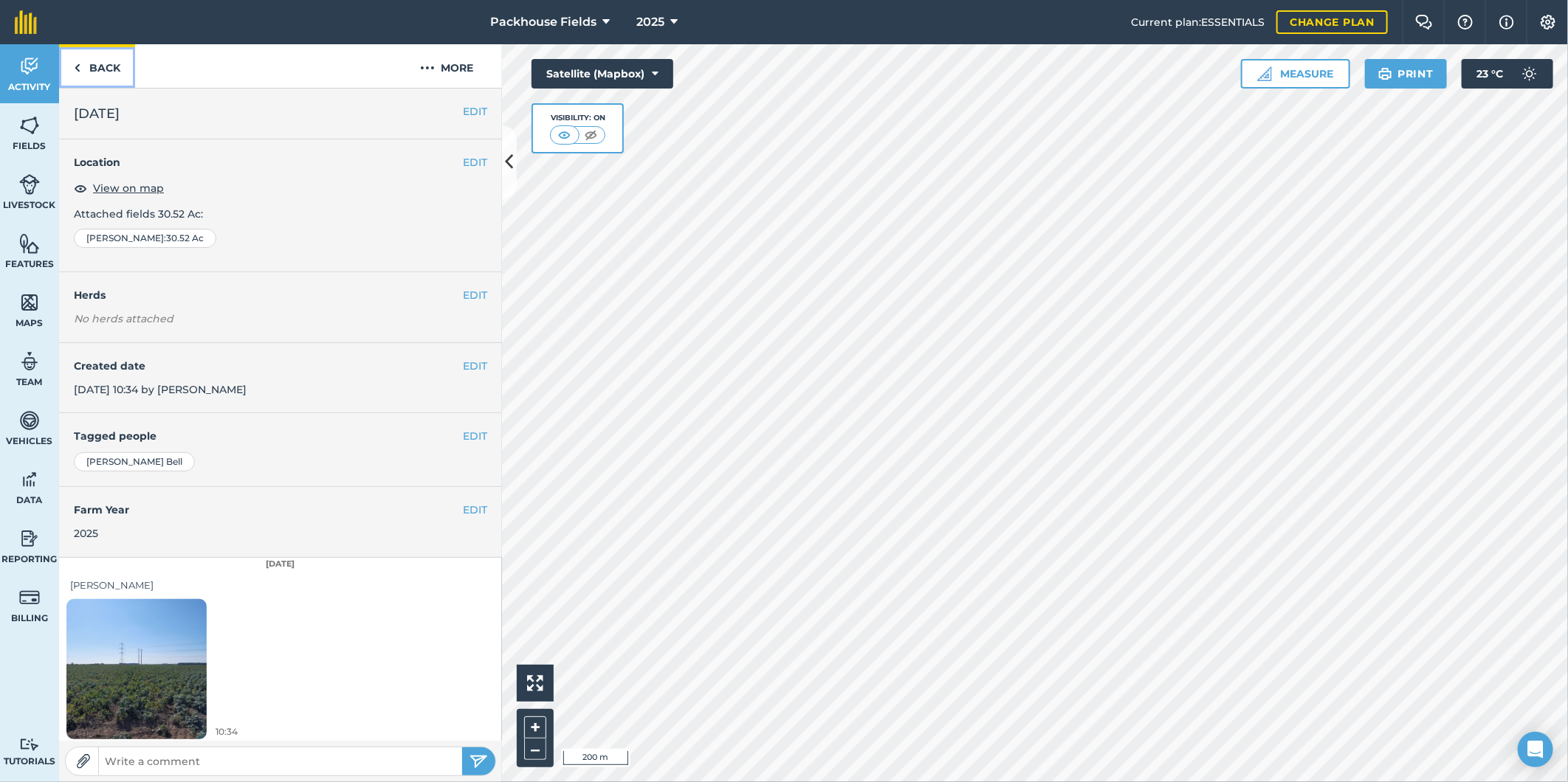
click at [120, 68] on link "Back" at bounding box center [97, 66] width 76 height 44
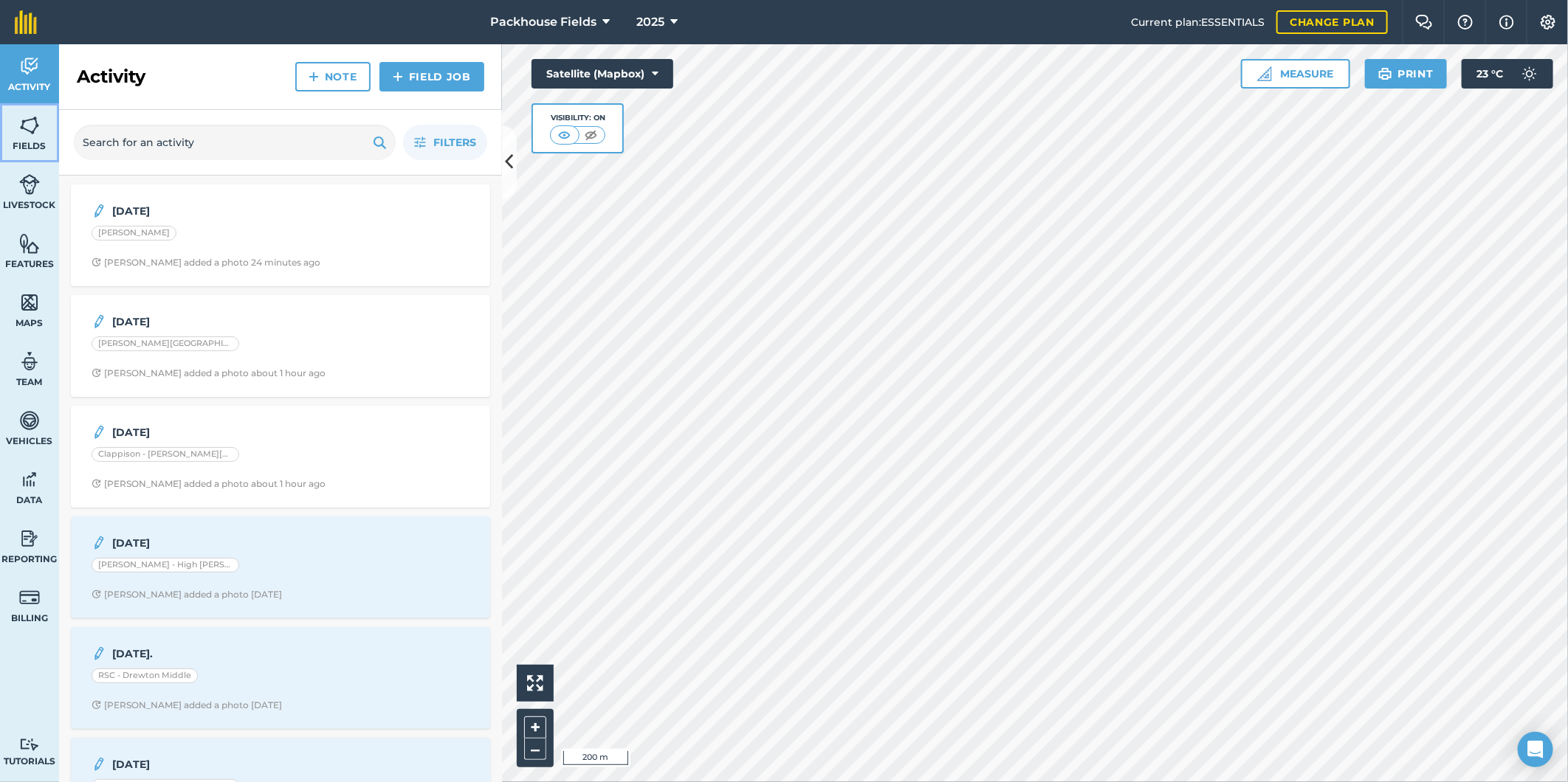
click at [45, 131] on link "Fields" at bounding box center [29, 133] width 59 height 59
